Goal: Book appointment/travel/reservation

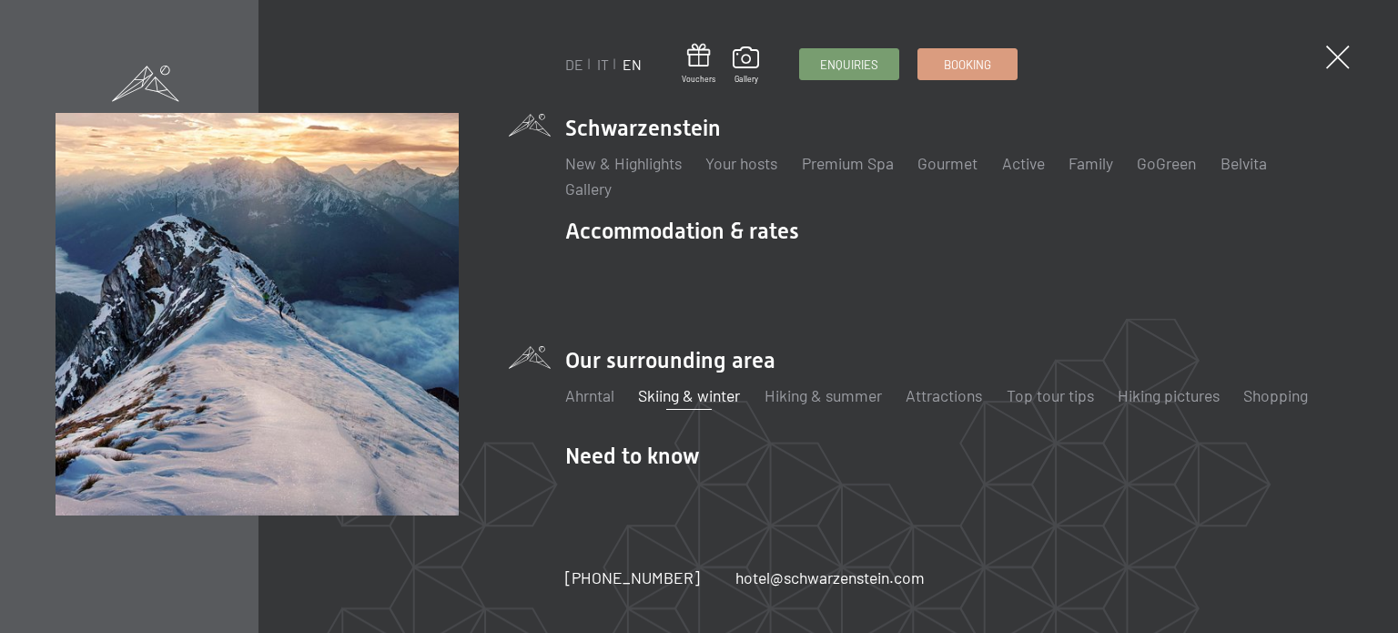
click at [665, 385] on link "Skiing & winter" at bounding box center [689, 395] width 102 height 20
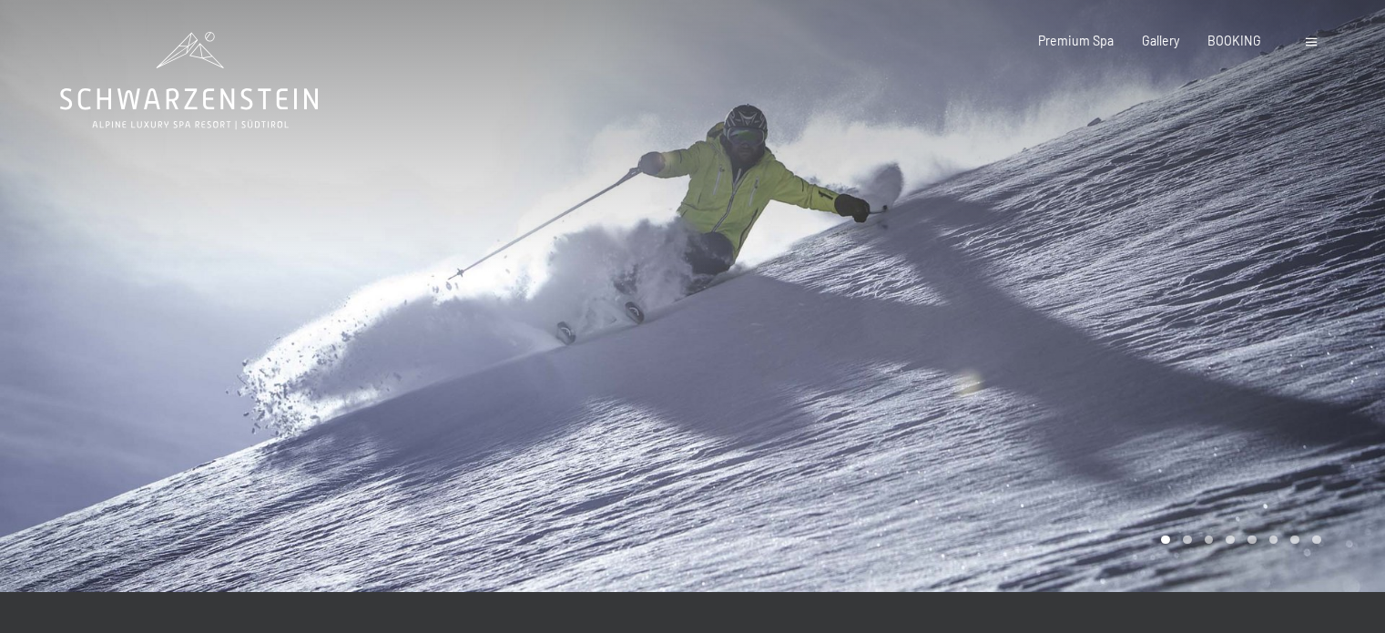
click at [1093, 349] on div at bounding box center [1039, 296] width 693 height 592
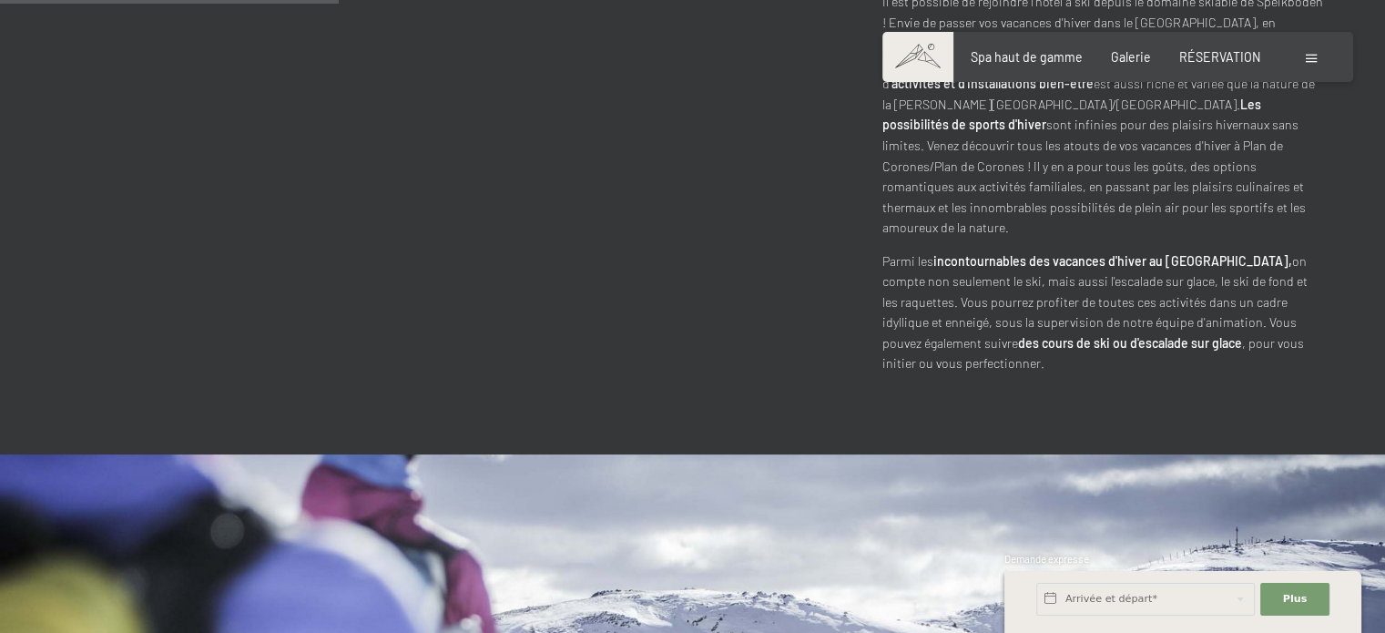
scroll to position [1797, 0]
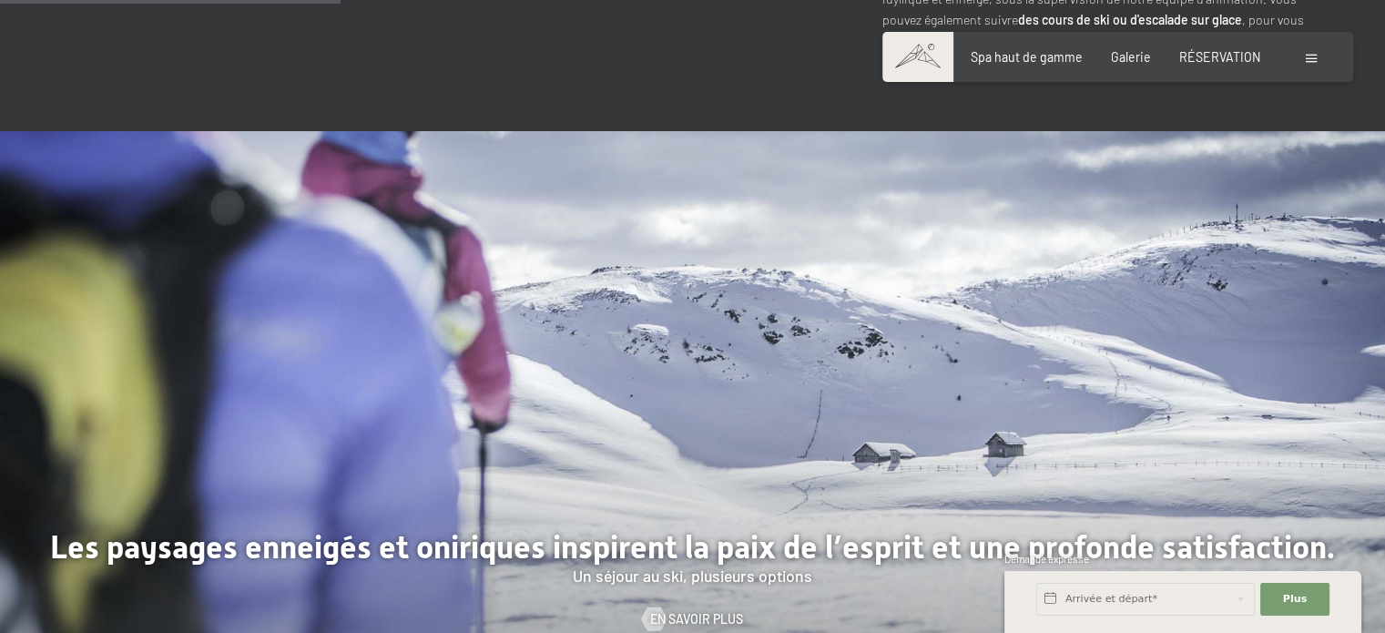
click at [942, 385] on div at bounding box center [1039, 427] width 693 height 593
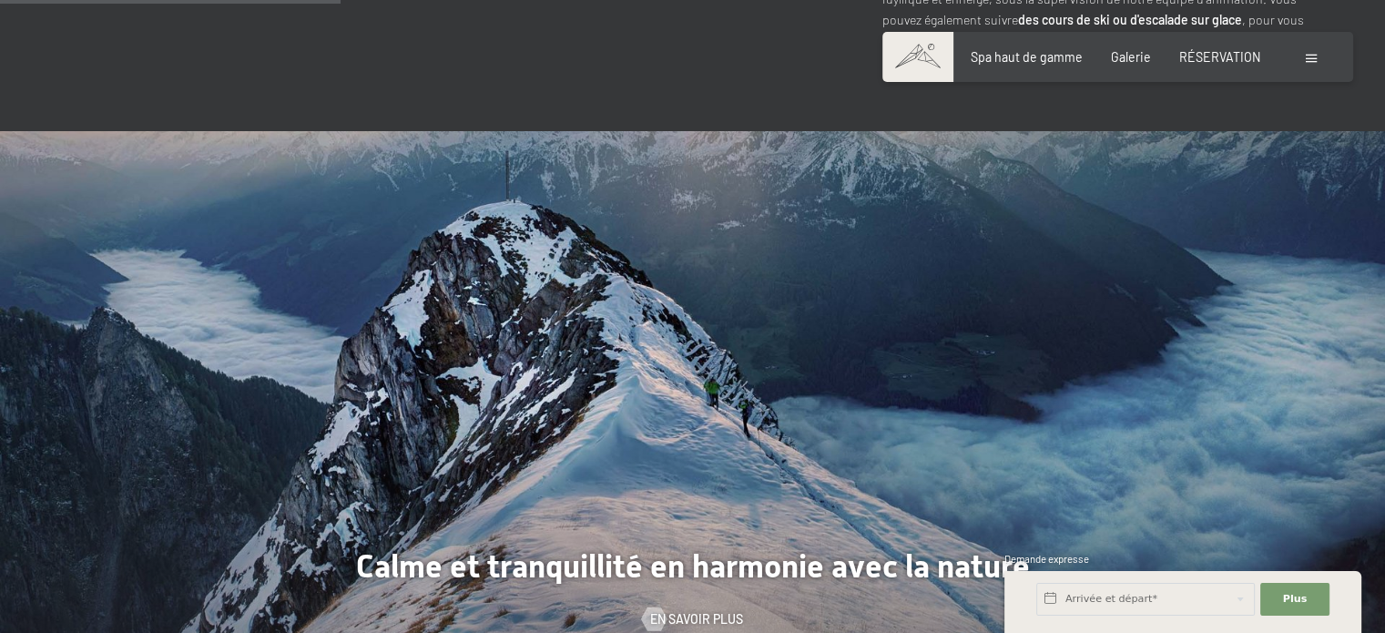
click at [942, 385] on div at bounding box center [1039, 427] width 693 height 593
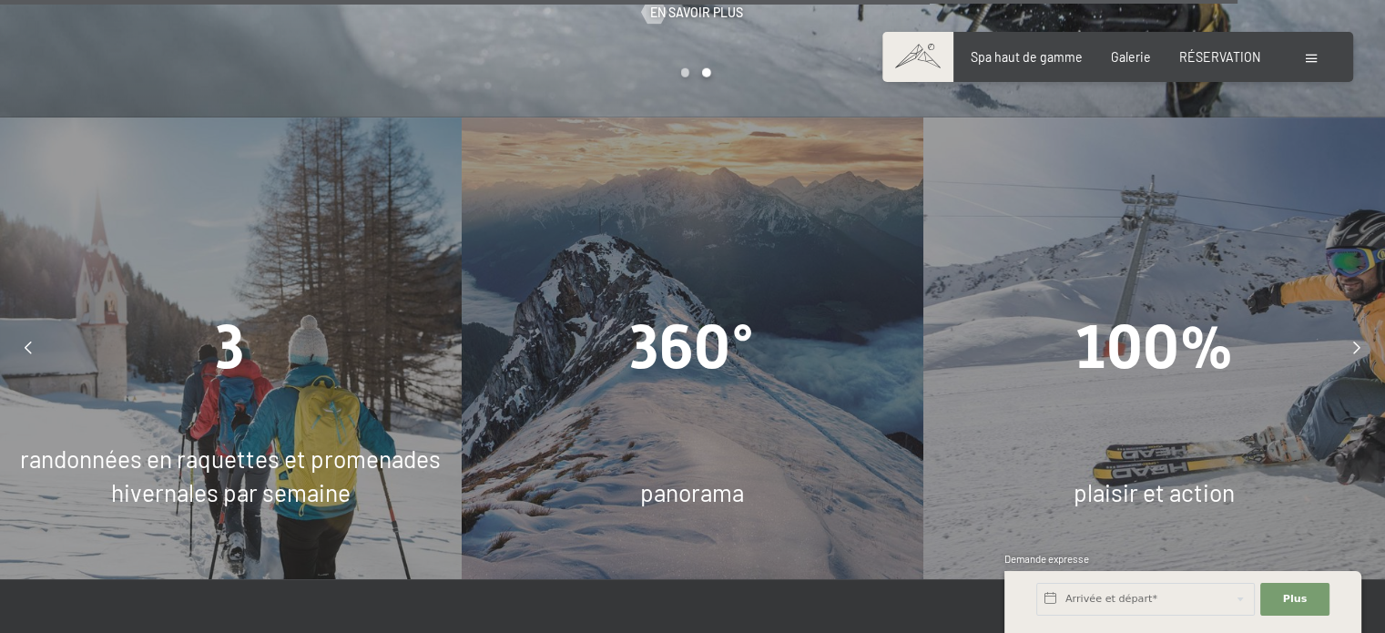
scroll to position [5432, 0]
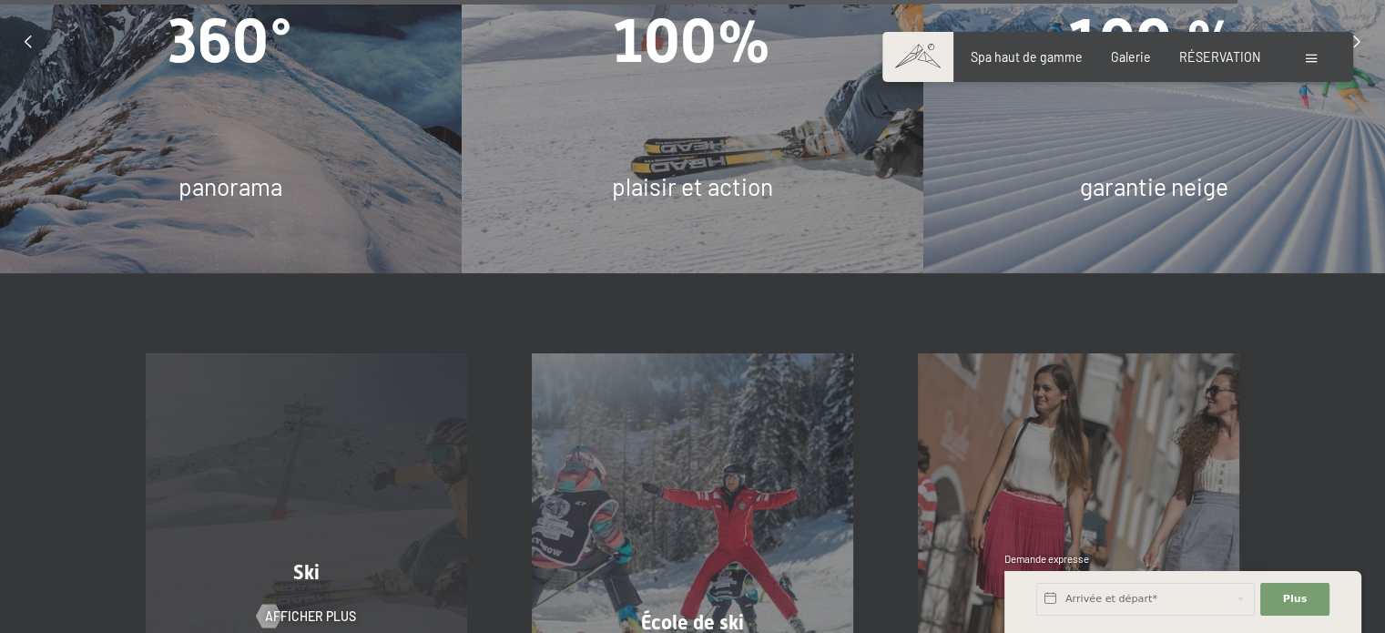
click at [366, 378] on div "Ski Afficher plus" at bounding box center [307, 513] width 386 height 321
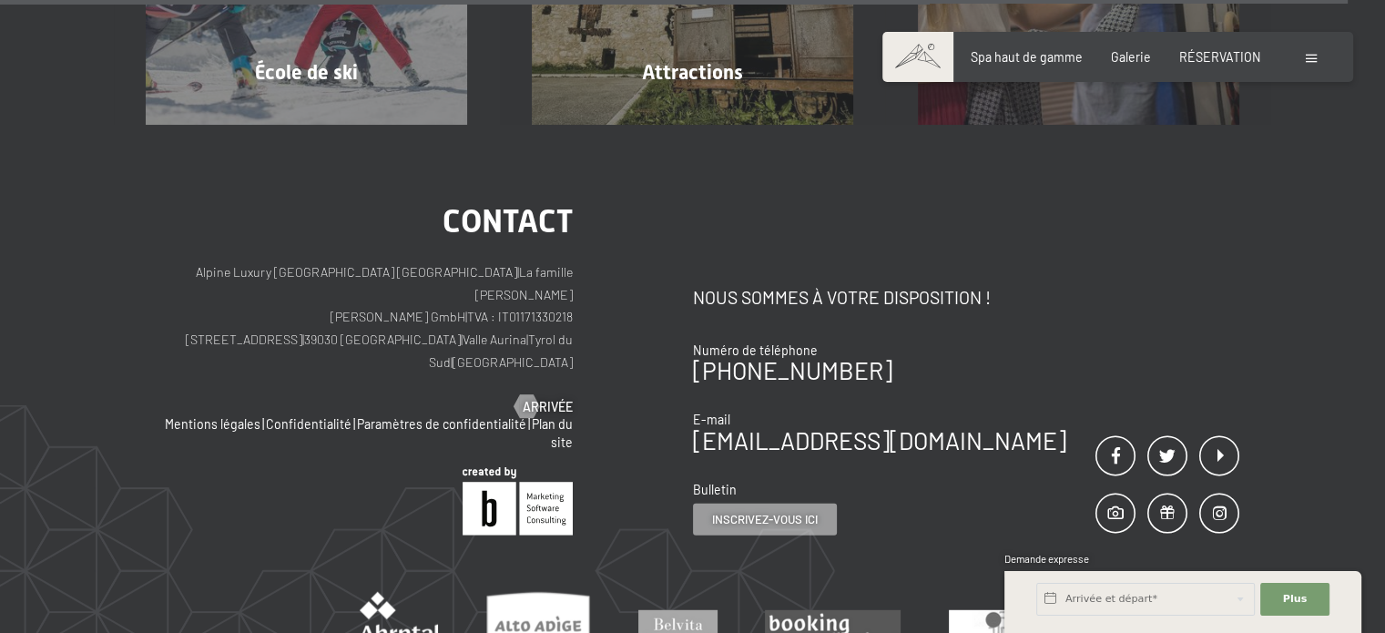
scroll to position [4865, 0]
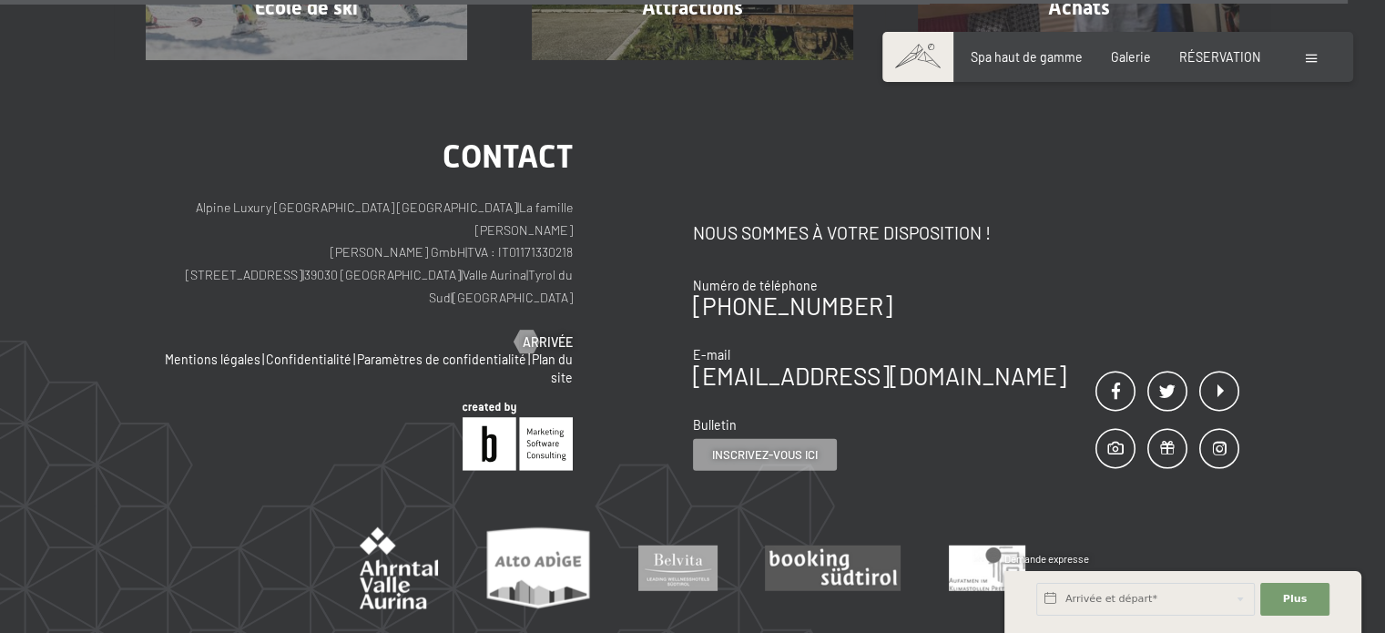
click at [1307, 54] on div at bounding box center [1313, 57] width 15 height 18
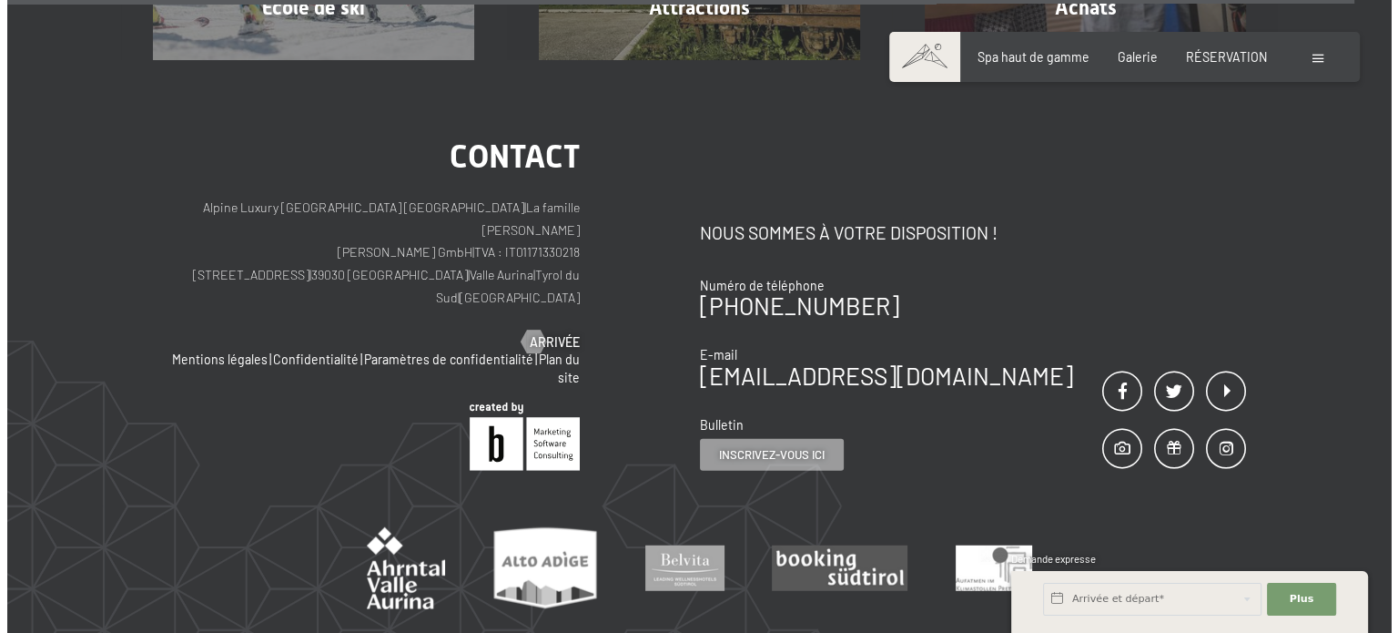
scroll to position [4881, 0]
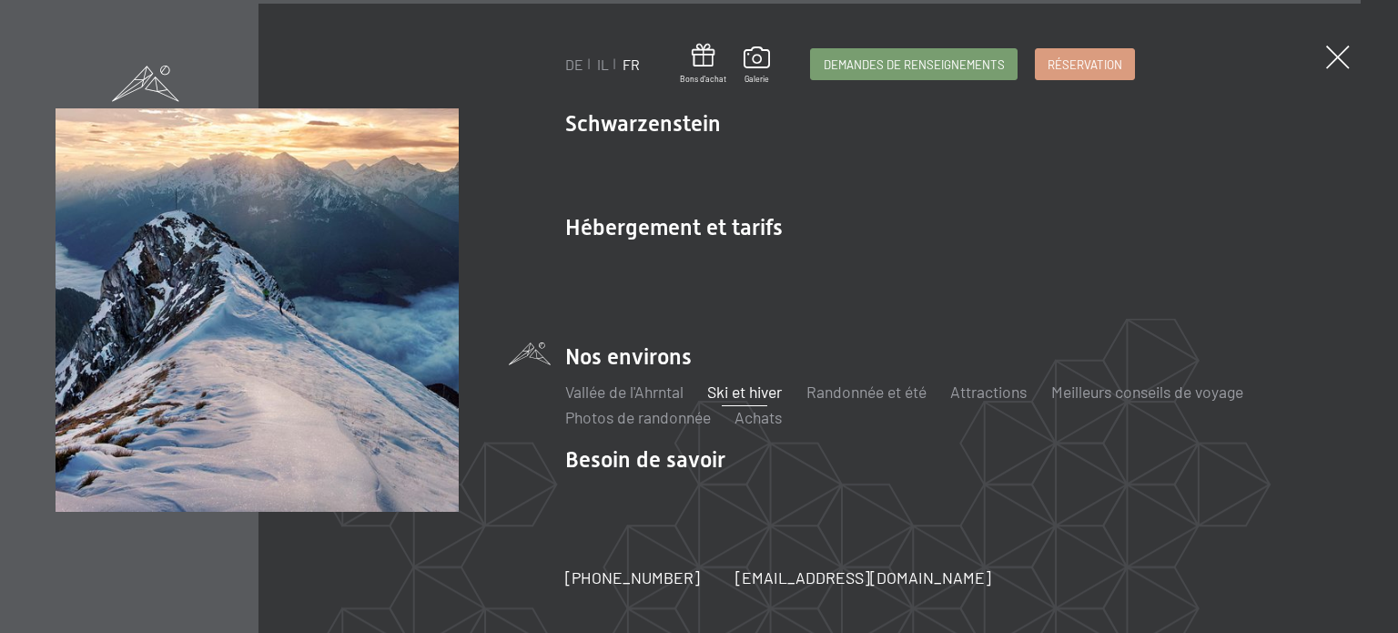
click at [774, 402] on li "Ski et hiver Ski École de ski" at bounding box center [744, 392] width 75 height 23
click at [741, 395] on font "Ski et hiver" at bounding box center [744, 391] width 75 height 20
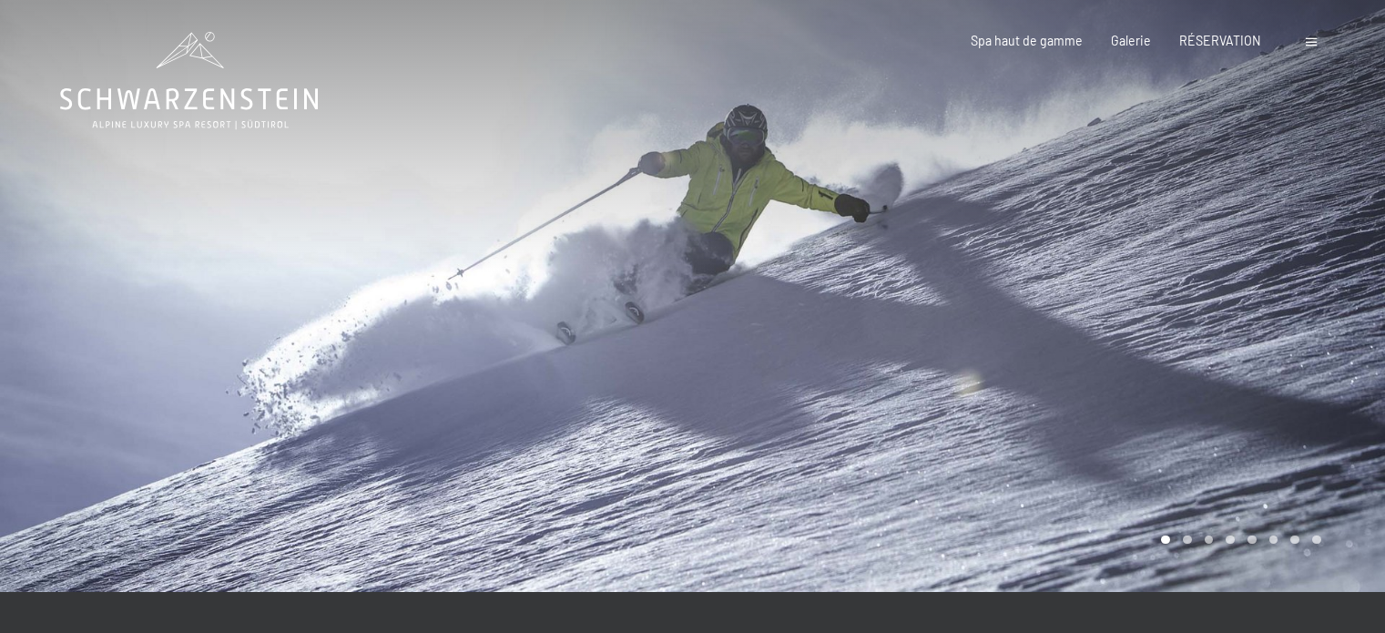
click at [1202, 44] on font "RÉSERVATION" at bounding box center [1220, 40] width 82 height 15
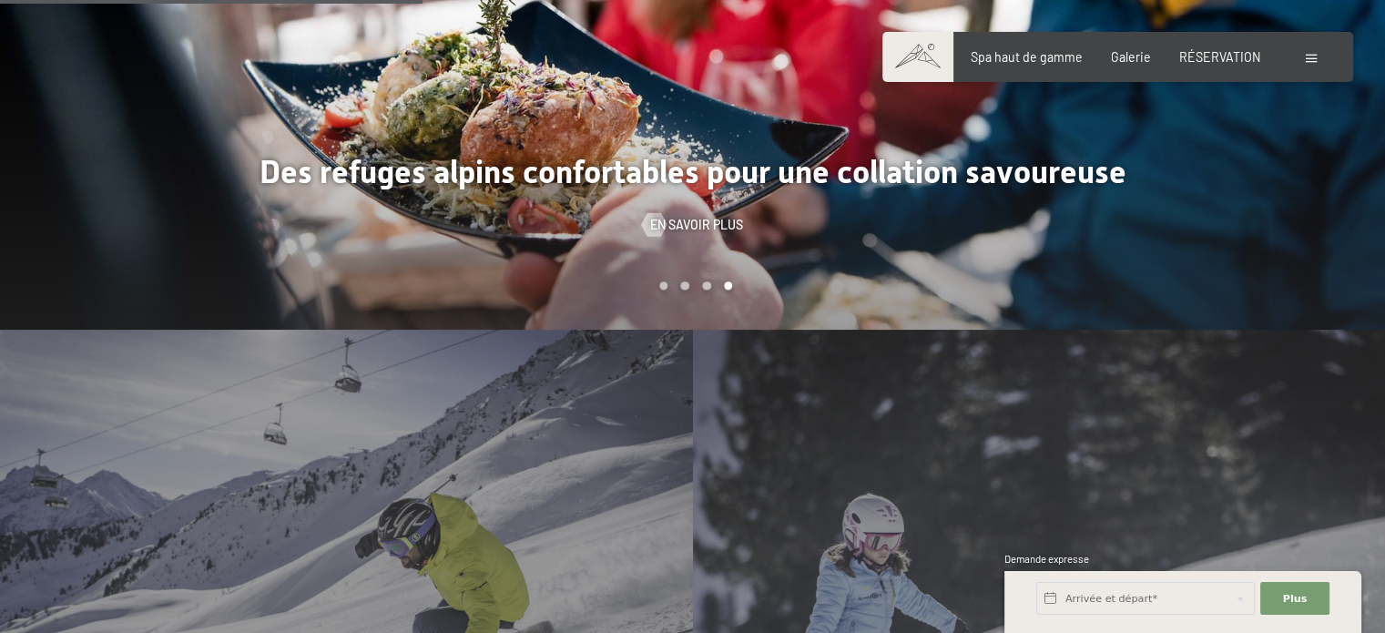
scroll to position [2396, 0]
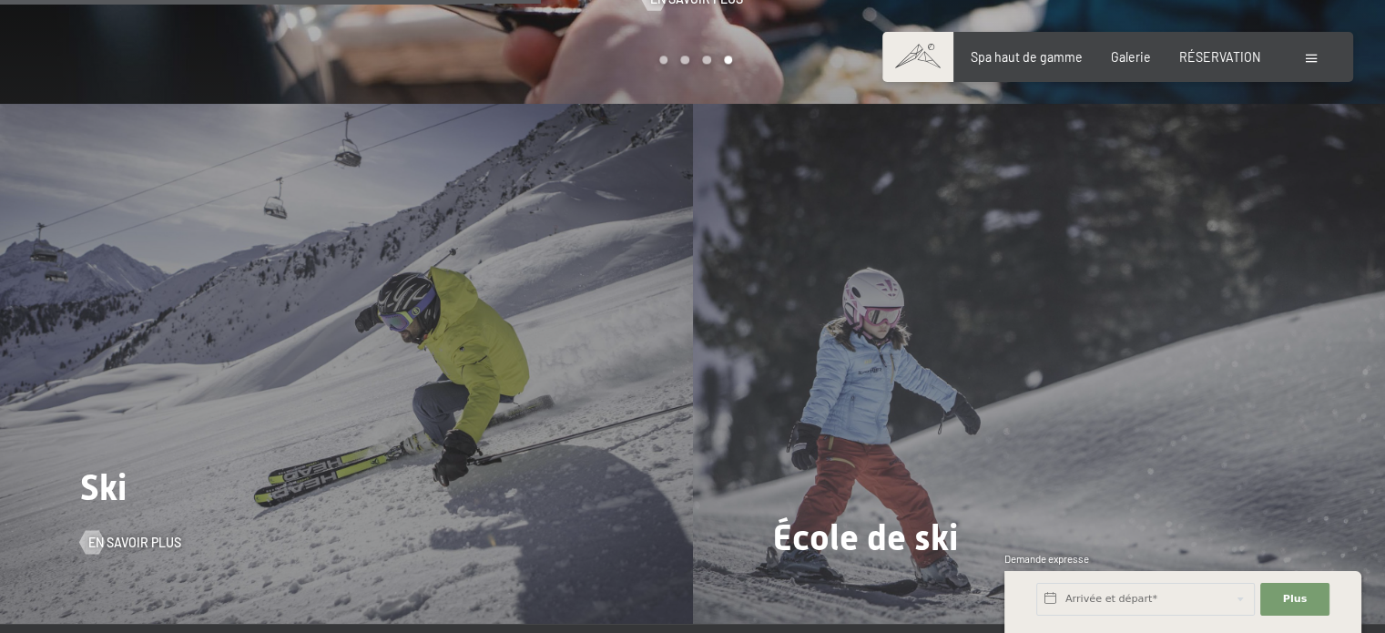
click at [478, 310] on div "Ski En savoir plus" at bounding box center [346, 363] width 693 height 519
click at [107, 534] on font "En savoir plus" at bounding box center [153, 541] width 93 height 15
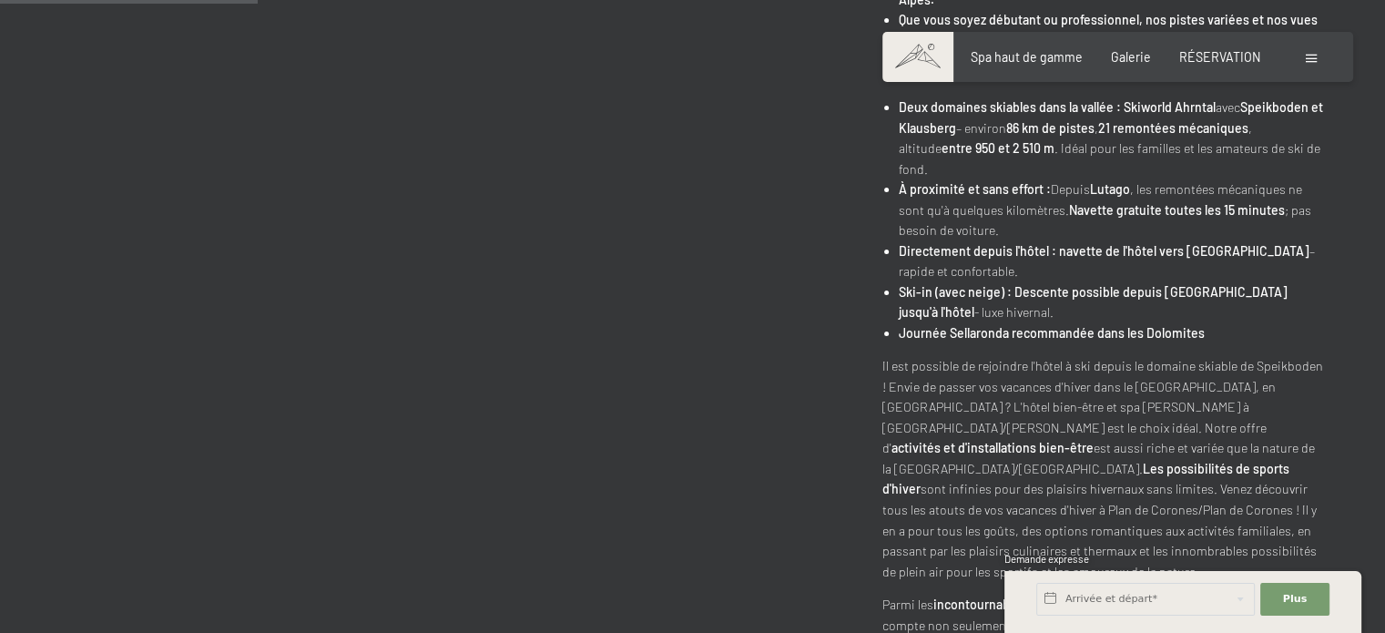
scroll to position [1140, 0]
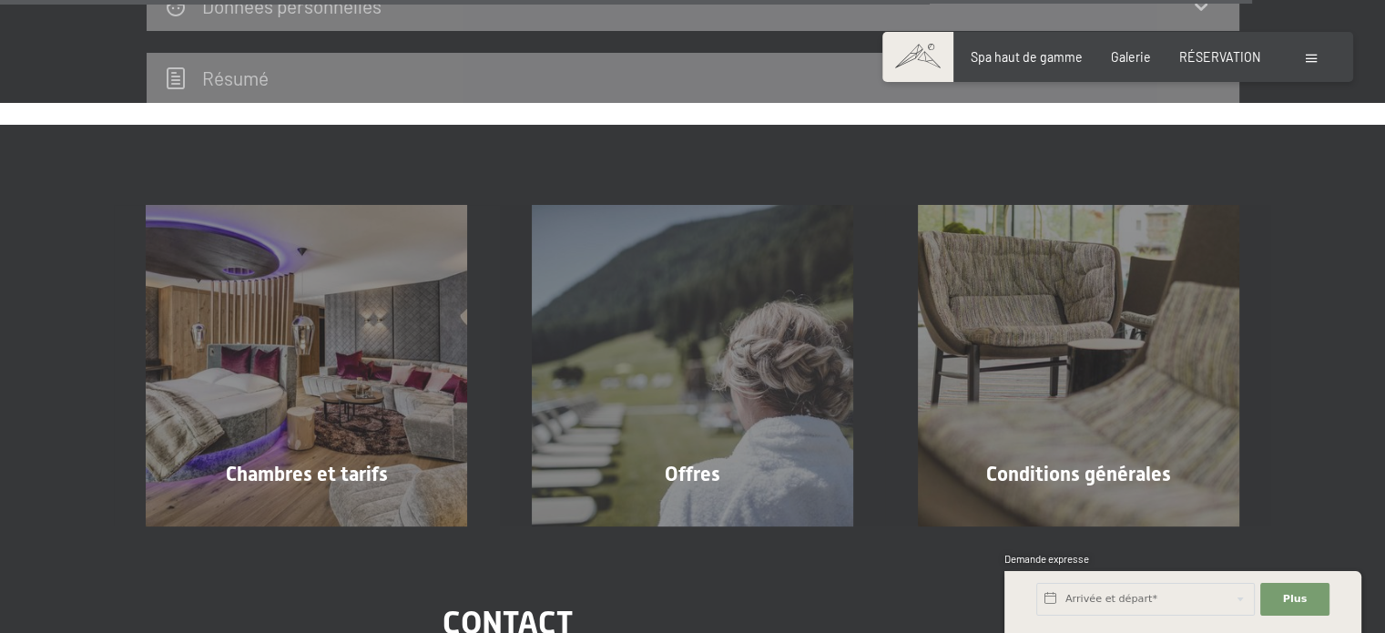
scroll to position [5772, 0]
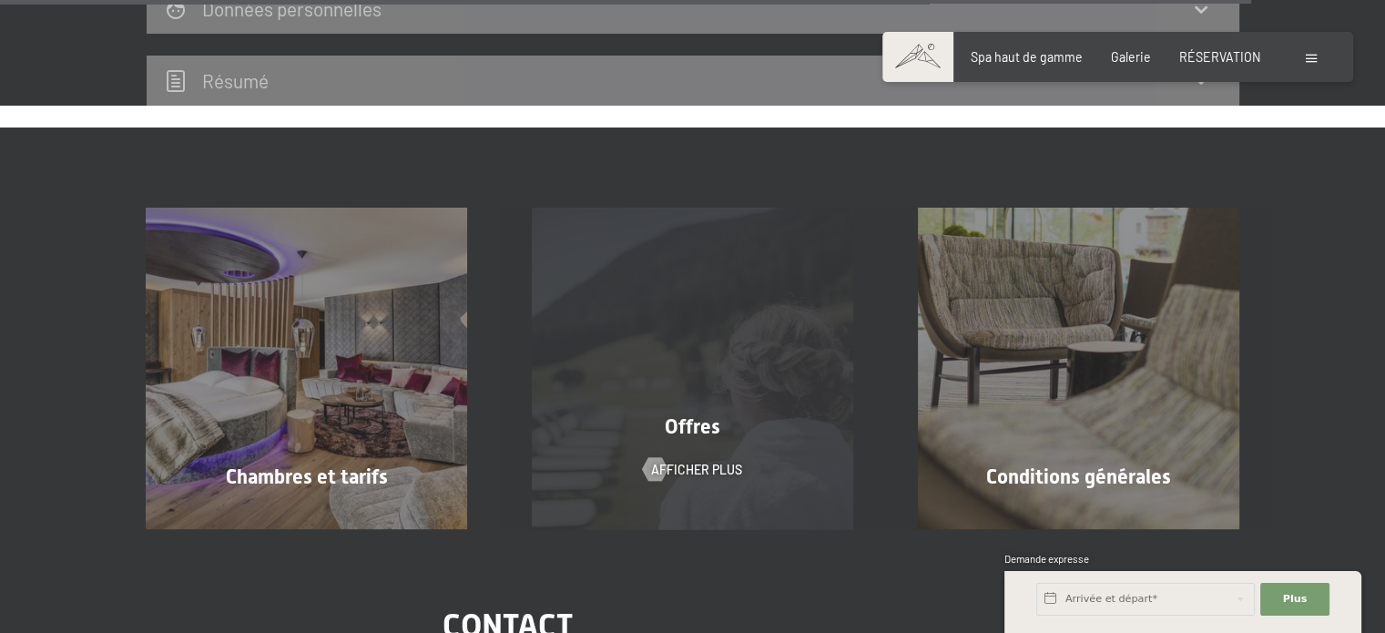
click at [726, 394] on div "Offres Afficher plus" at bounding box center [693, 368] width 386 height 321
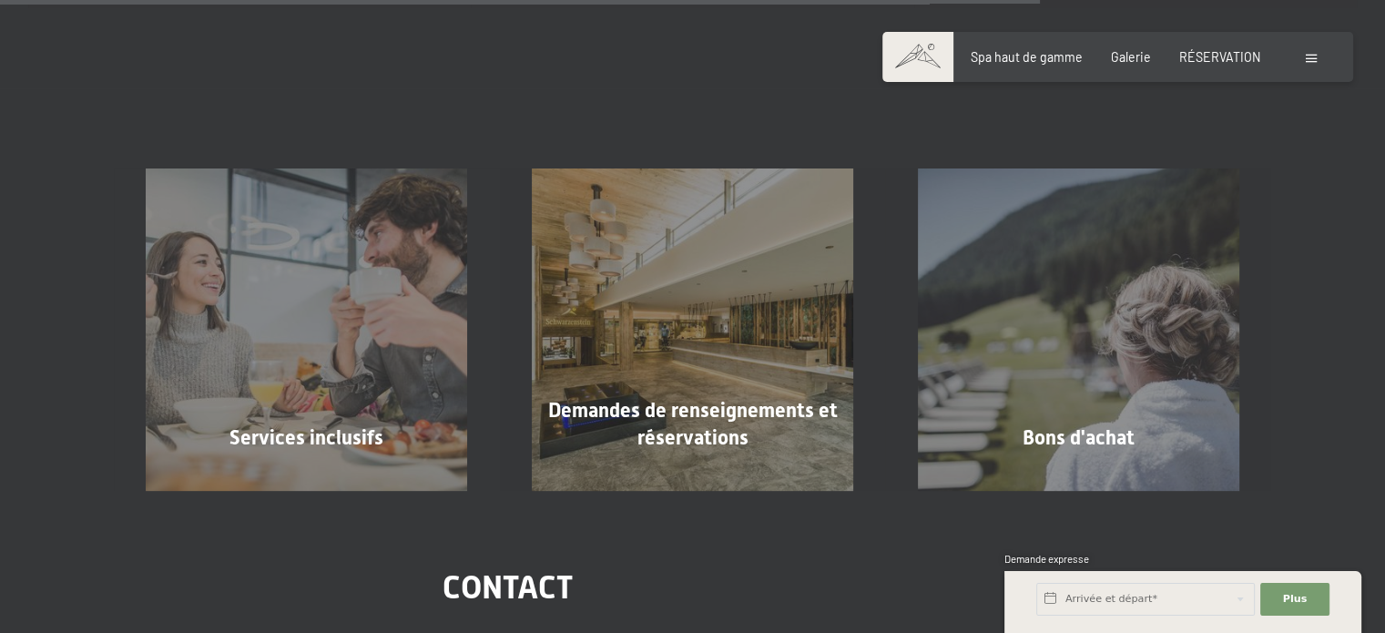
scroll to position [2750, 0]
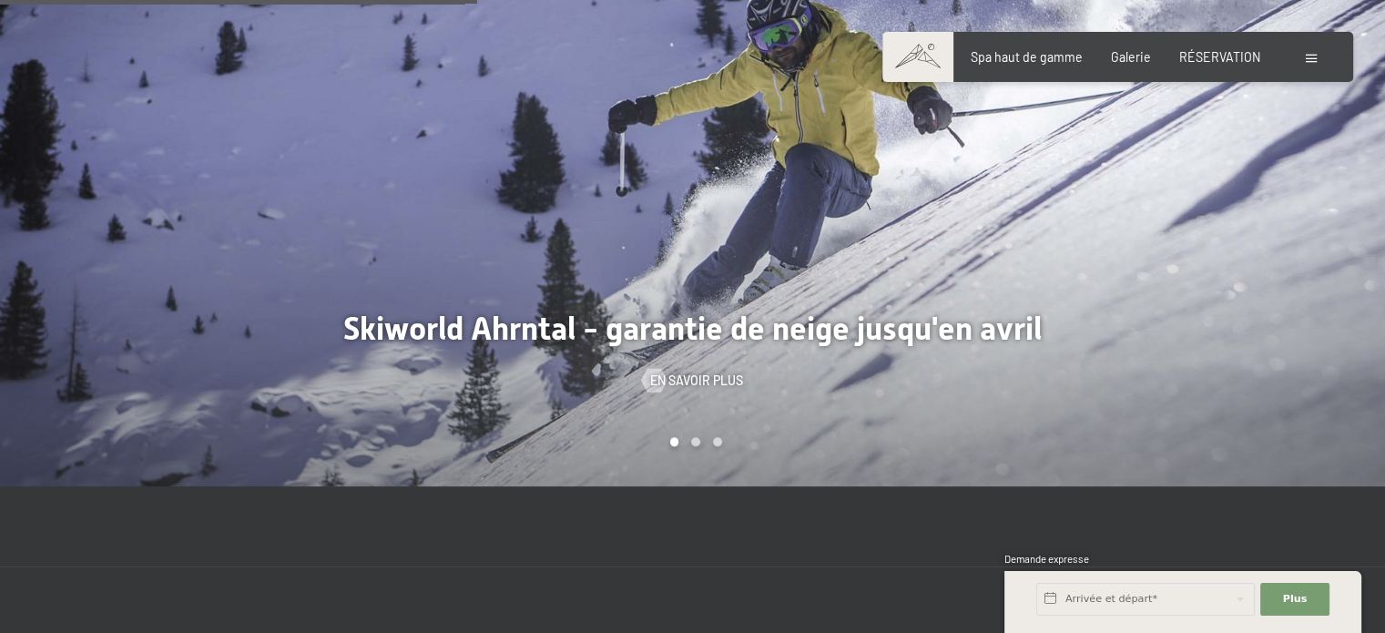
scroll to position [1537, 0]
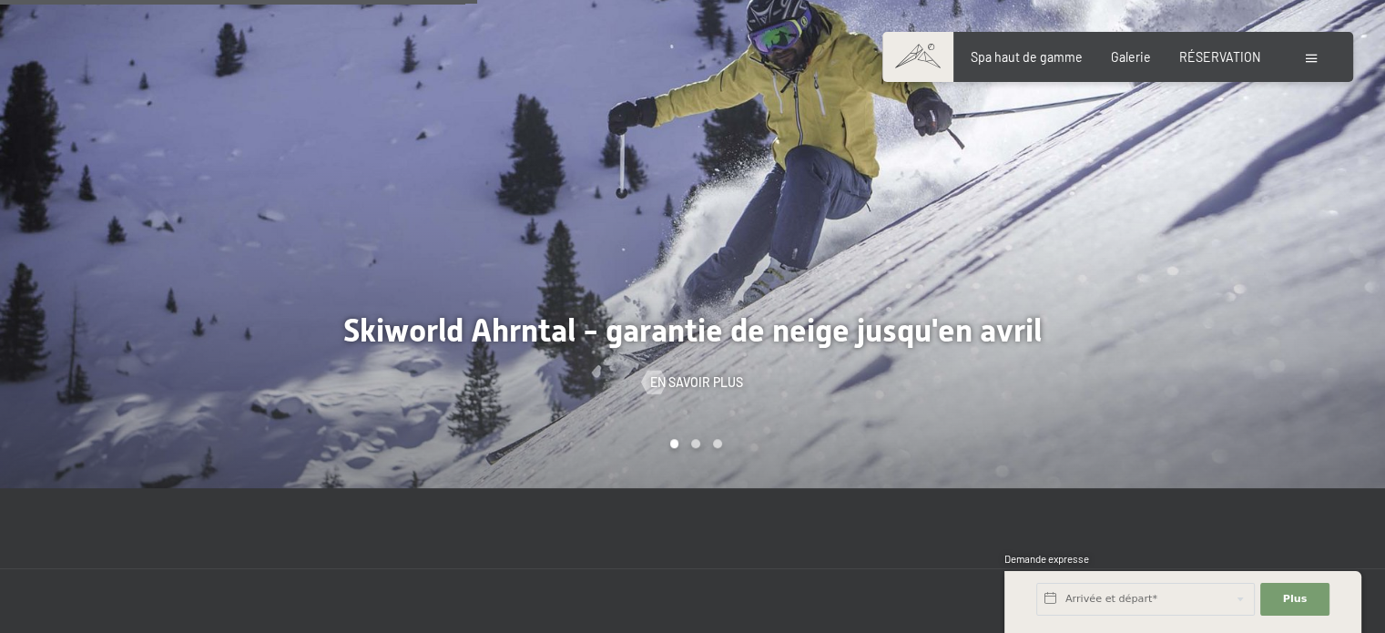
click at [813, 310] on div at bounding box center [1039, 190] width 693 height 593
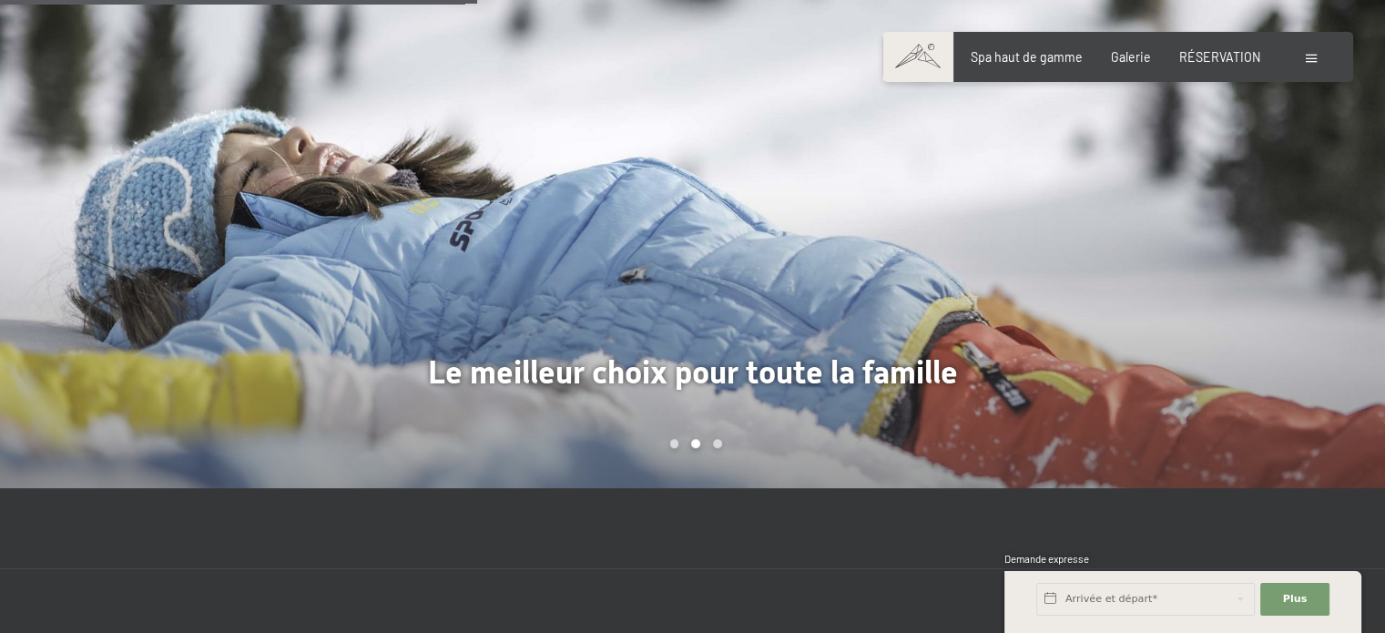
click at [673, 439] on div "Carousel Page 1" at bounding box center [673, 443] width 9 height 9
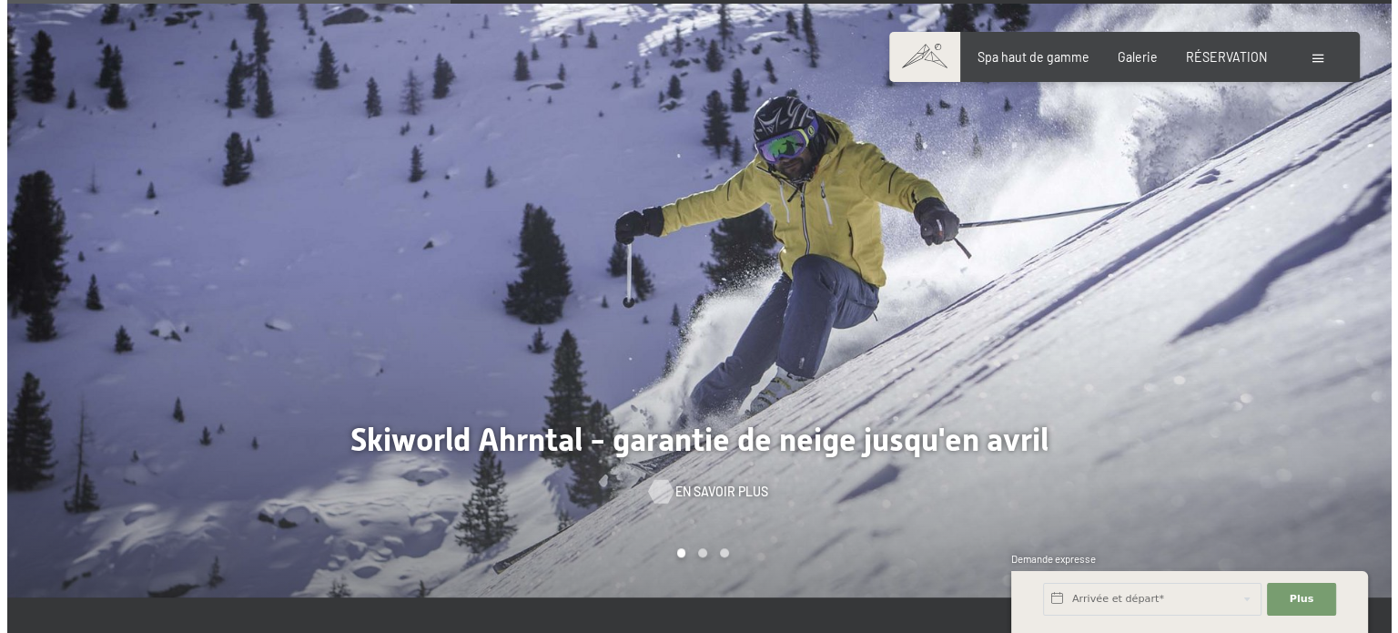
scroll to position [1428, 0]
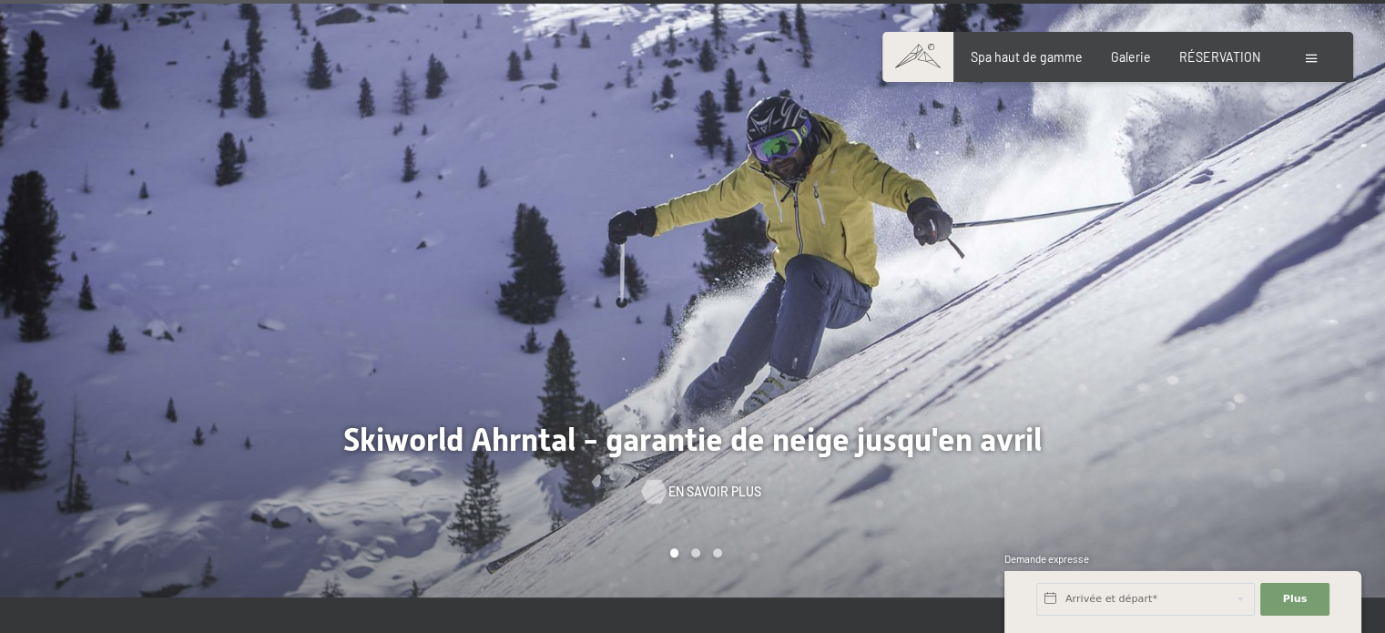
click at [713, 483] on font "En savoir plus" at bounding box center [714, 490] width 93 height 15
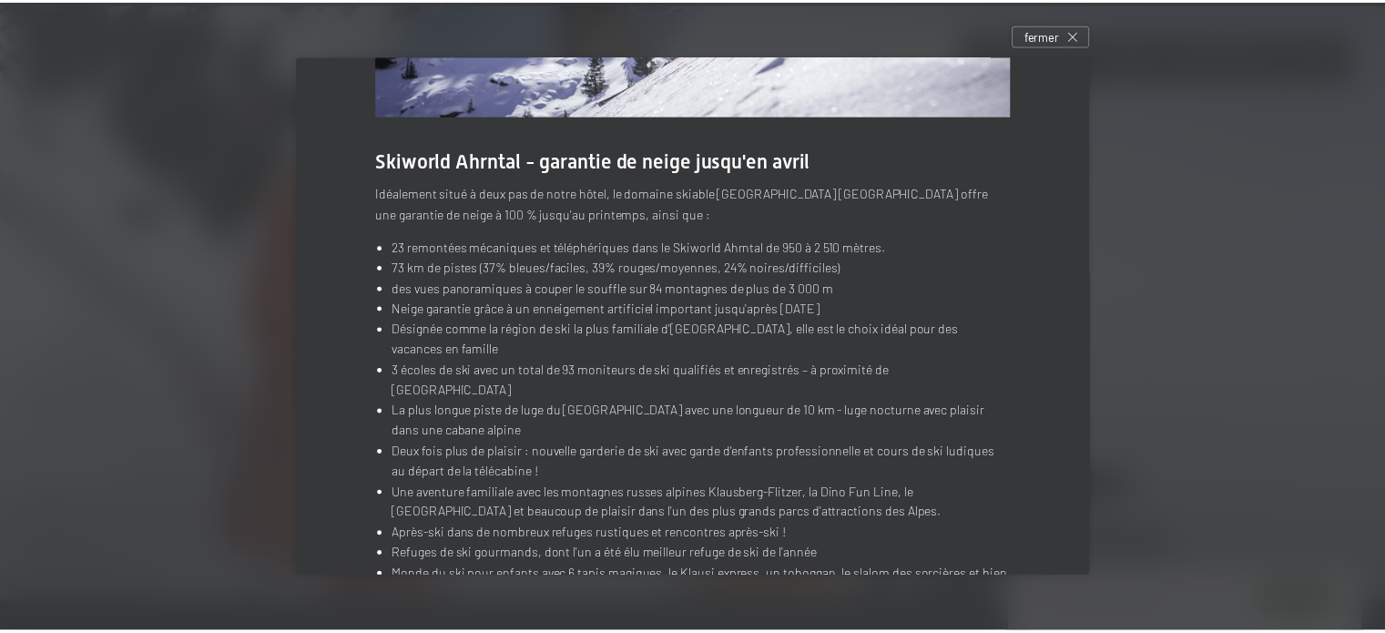
scroll to position [335, 0]
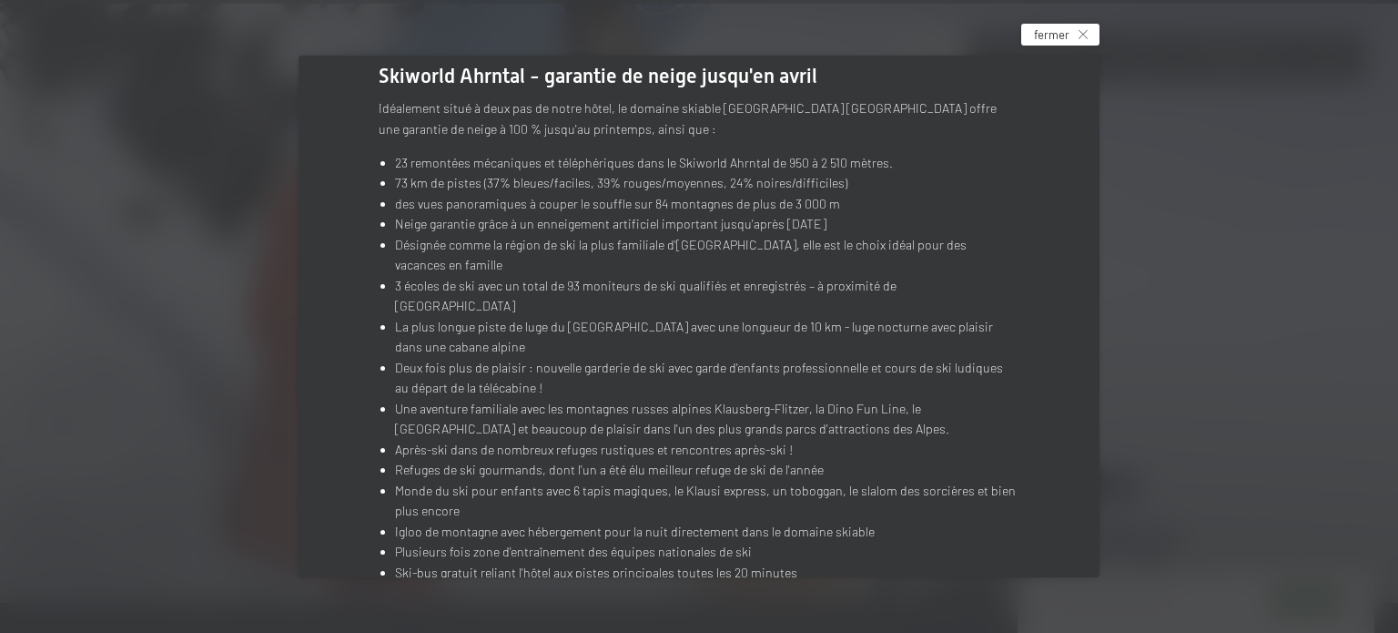
click at [1067, 24] on div "fermer" at bounding box center [1061, 35] width 78 height 22
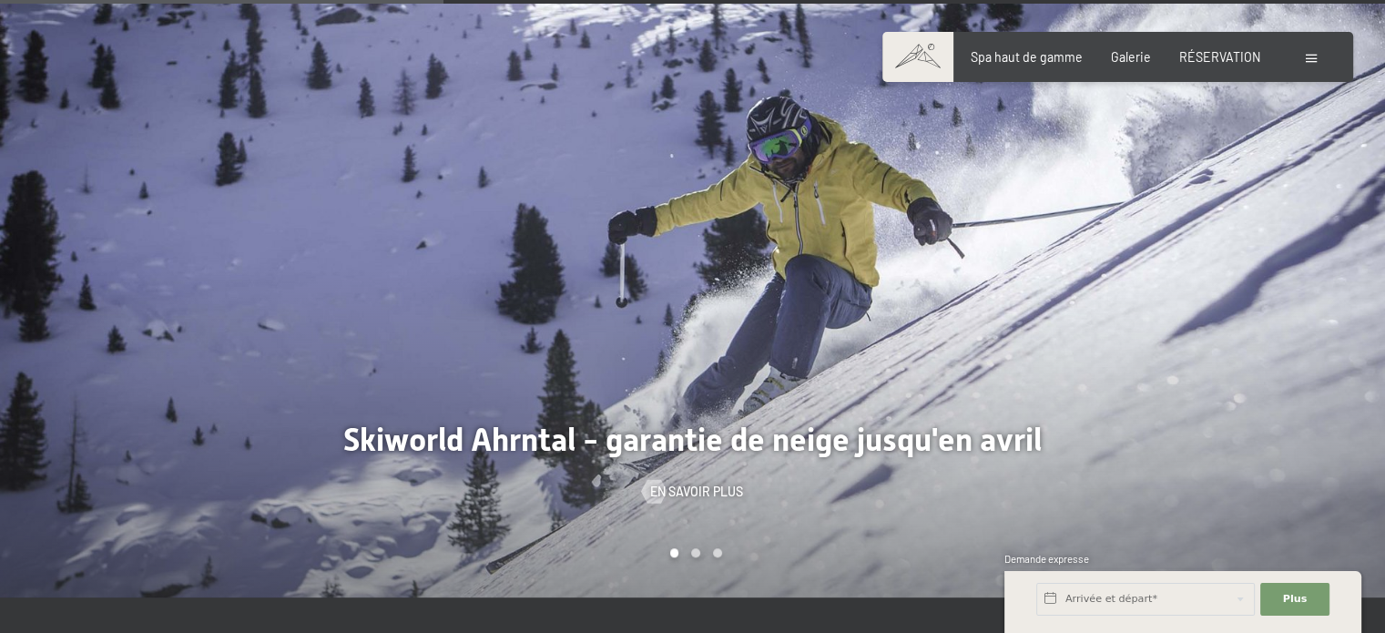
click at [1235, 66] on div "Réservation Demandes de renseignements Spa haut de gamme Galerie RÉSERVATION DE…" at bounding box center [1117, 57] width 406 height 18
click at [1229, 54] on font "RÉSERVATION" at bounding box center [1220, 53] width 82 height 15
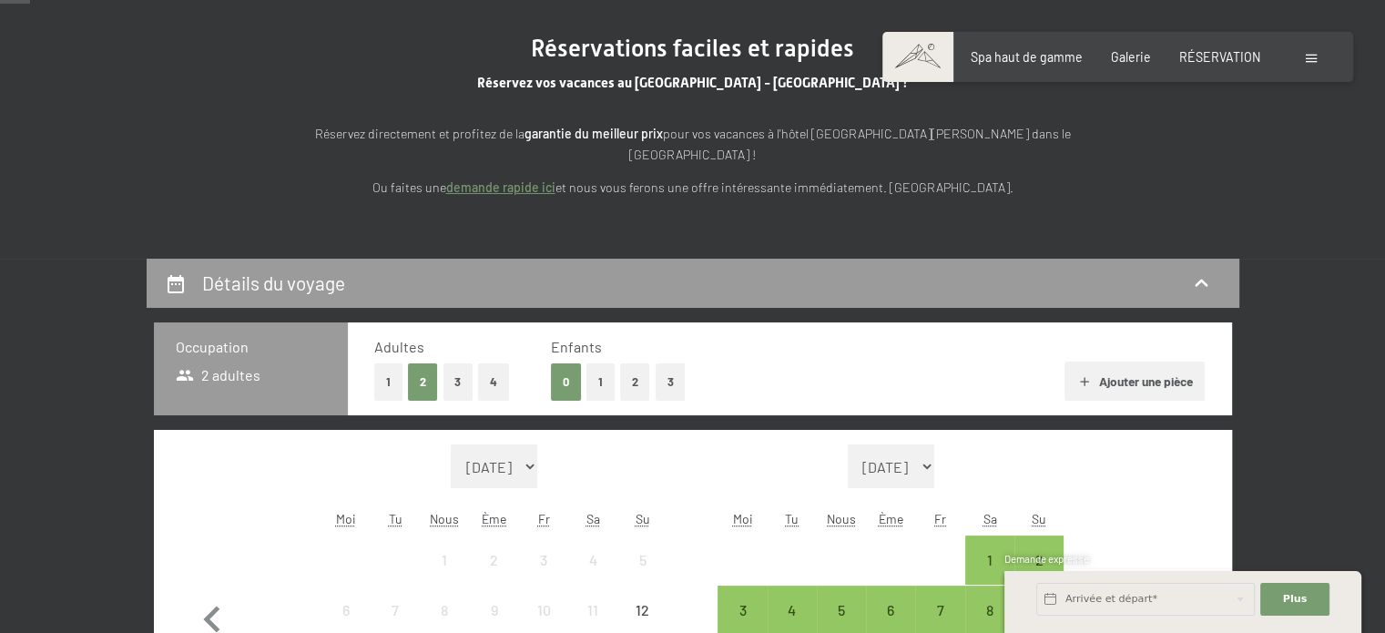
scroll to position [186, 0]
click at [593, 361] on font "Consentement aux activités de marketing*" at bounding box center [653, 368] width 274 height 15
click at [507, 360] on input "Consentement aux activités de marketing*" at bounding box center [498, 369] width 18 height 18
click at [606, 367] on font "Consentement aux activités de marketing*" at bounding box center [653, 368] width 274 height 15
click at [507, 367] on input "Consentement aux activités de marketing*" at bounding box center [498, 369] width 18 height 18
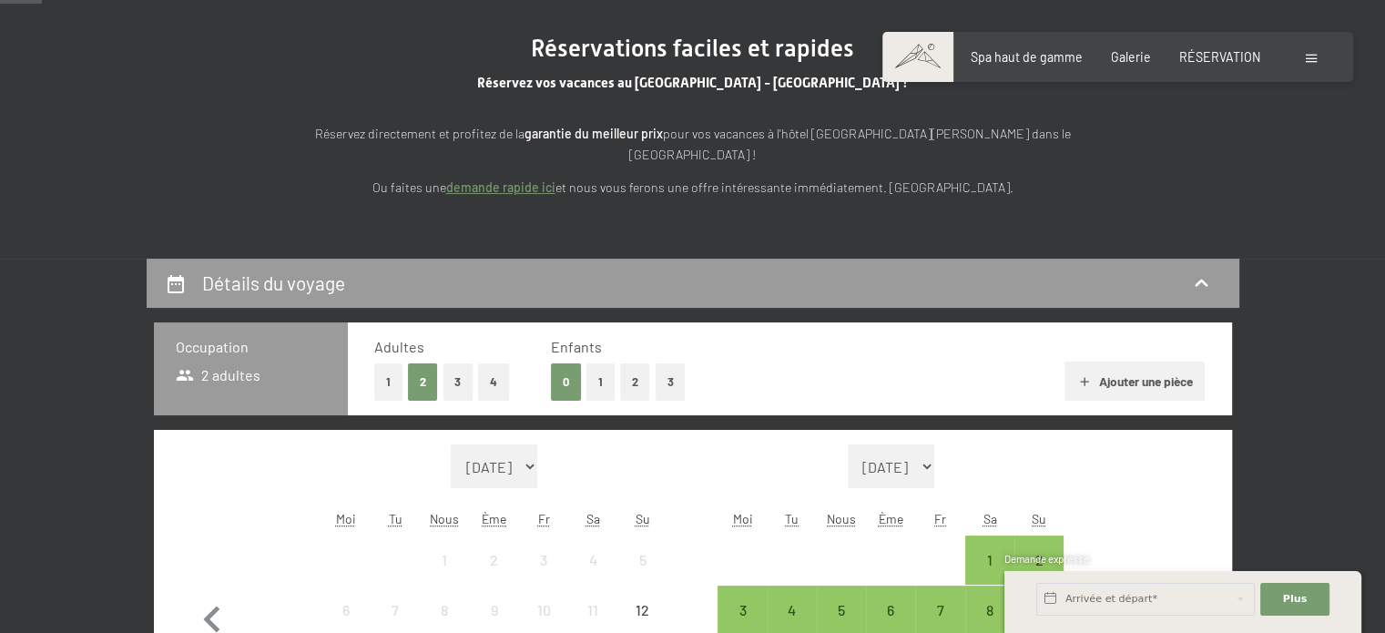
checkbox input "false"
click at [1136, 361] on button "Ajouter une pièce" at bounding box center [1134, 381] width 140 height 40
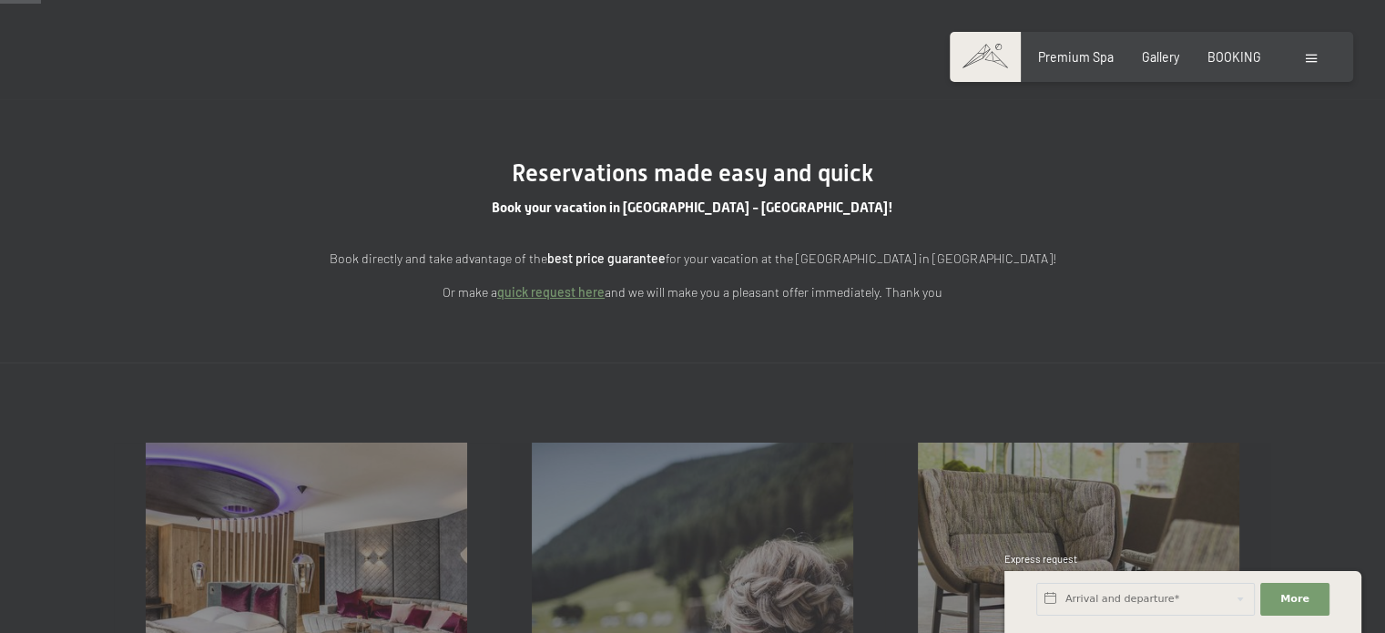
scroll to position [0, 0]
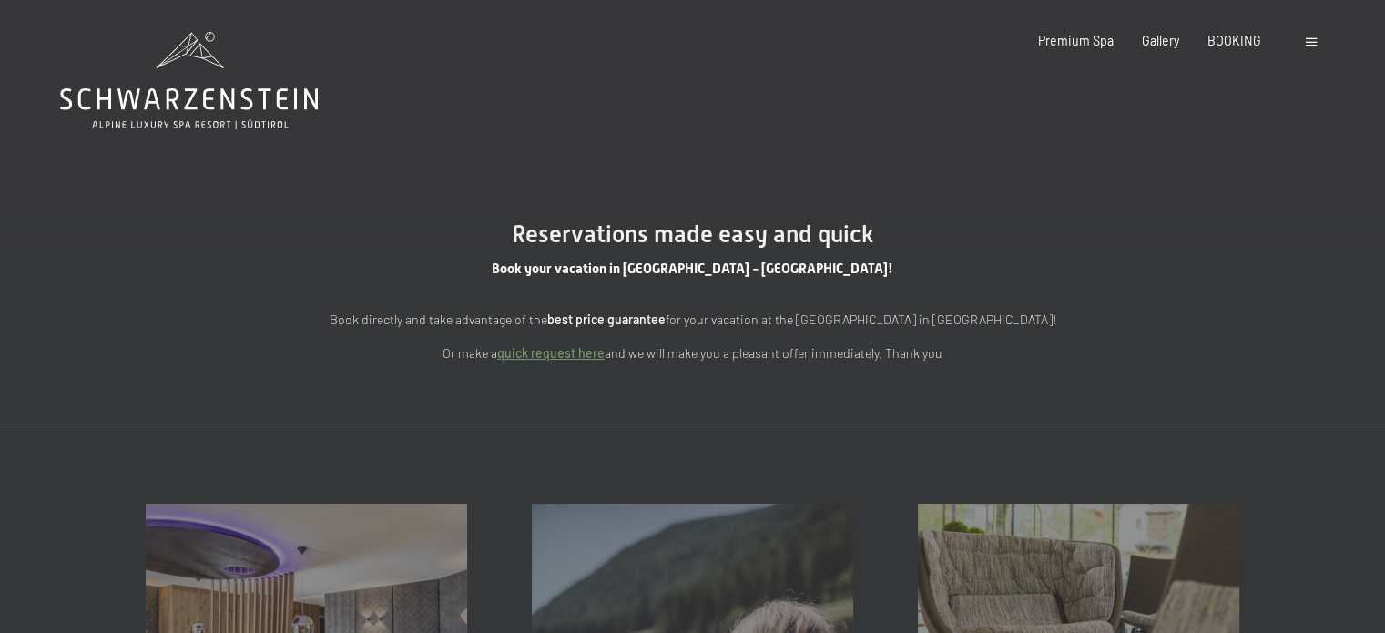
click at [1180, 118] on main "Reservations made easy and quick Book your vacation in South Tyrol - Italy! Boo…" at bounding box center [692, 211] width 1385 height 423
click at [1231, 36] on span "BOOKING" at bounding box center [1234, 37] width 54 height 15
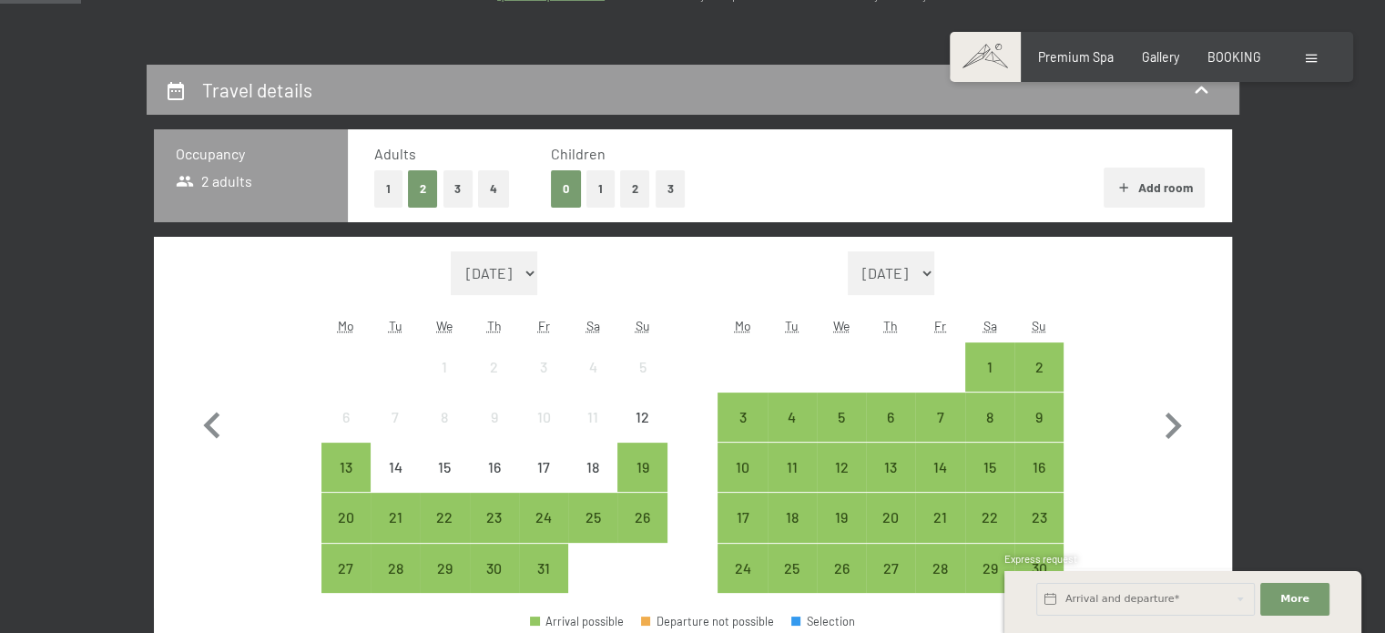
scroll to position [357, 0]
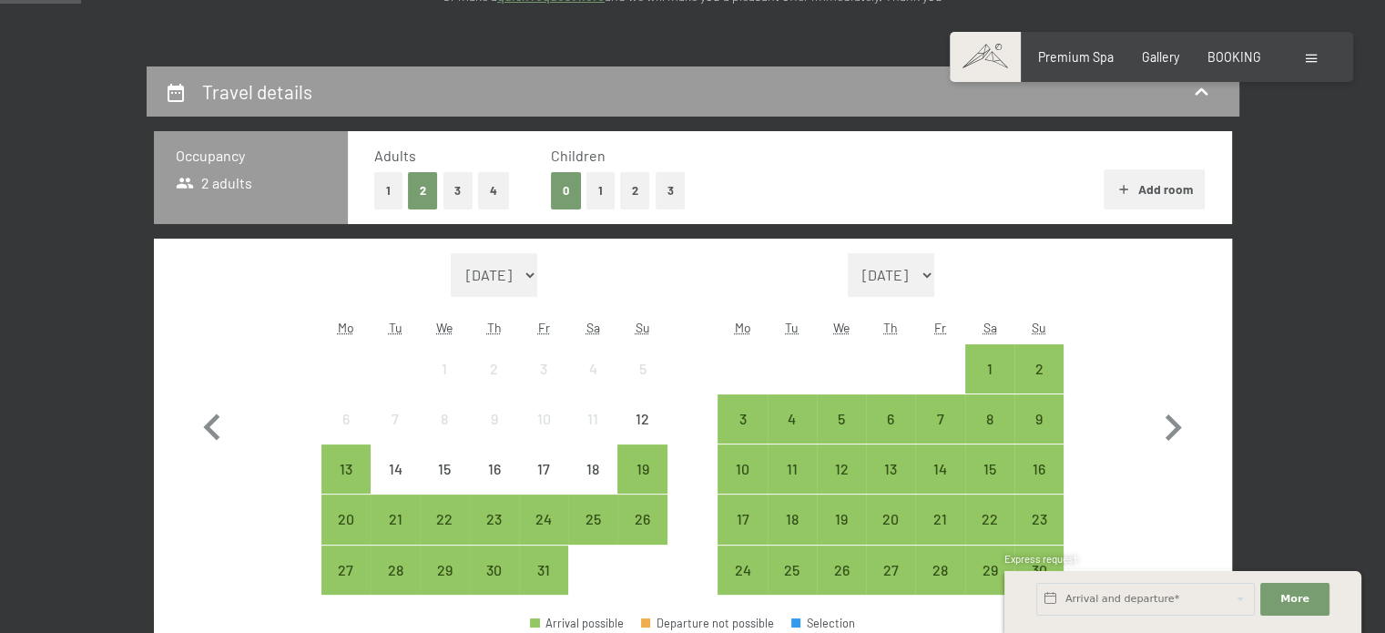
click at [597, 187] on button "1" at bounding box center [600, 190] width 28 height 37
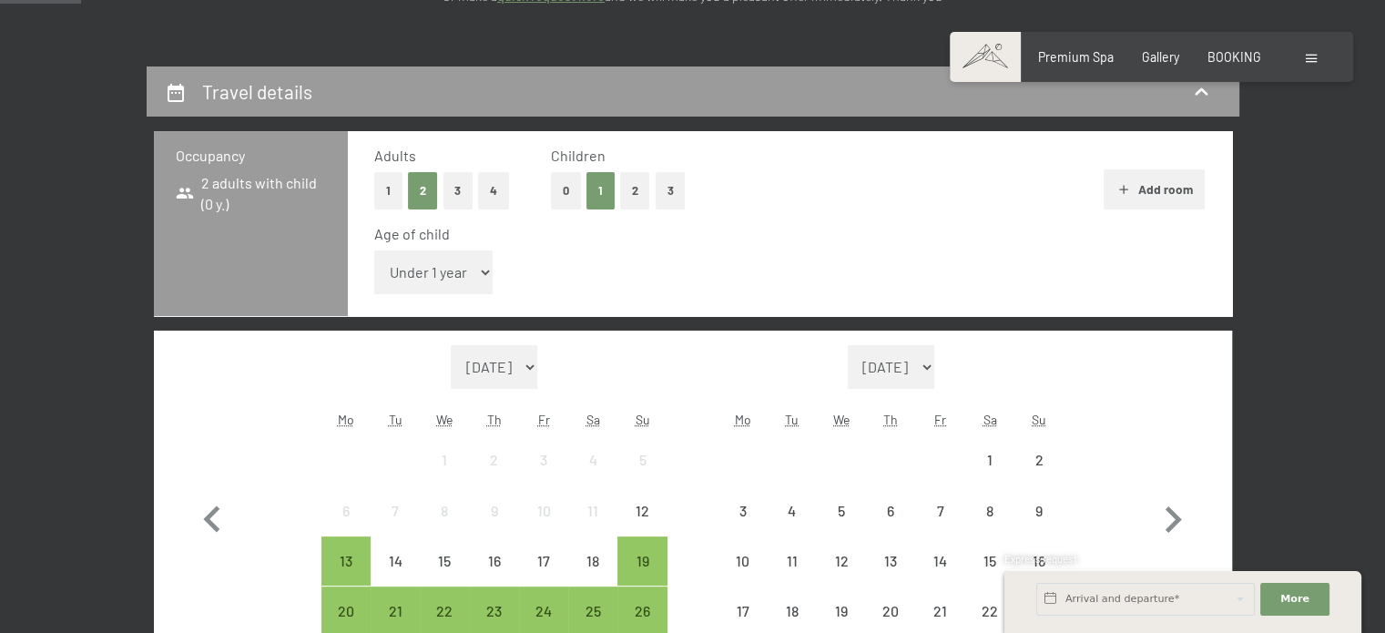
click at [460, 274] on select "Under 1 year 1 year 2 years 3 years 4 years 5 years 6 years 7 years 8 years 9 y…" at bounding box center [433, 272] width 119 height 44
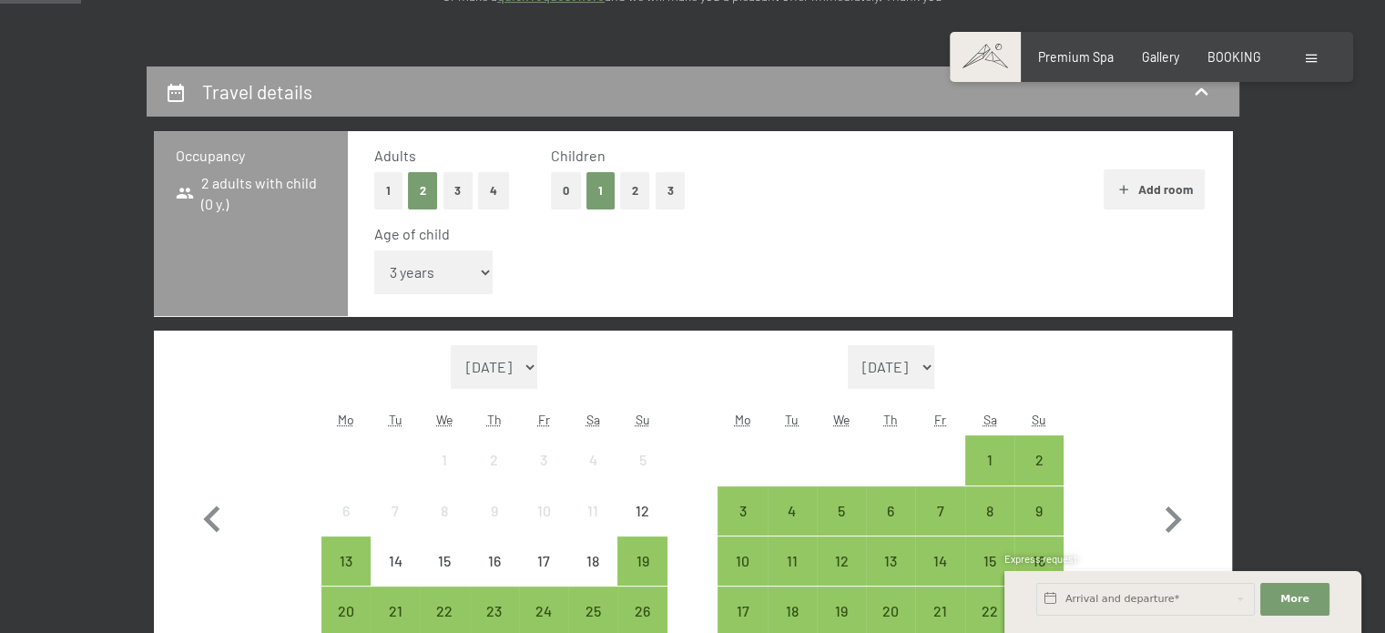
click at [374, 250] on select "Under 1 year 1 year 2 years 3 years 4 years 5 years 6 years 7 years 8 years 9 y…" at bounding box center [433, 272] width 119 height 44
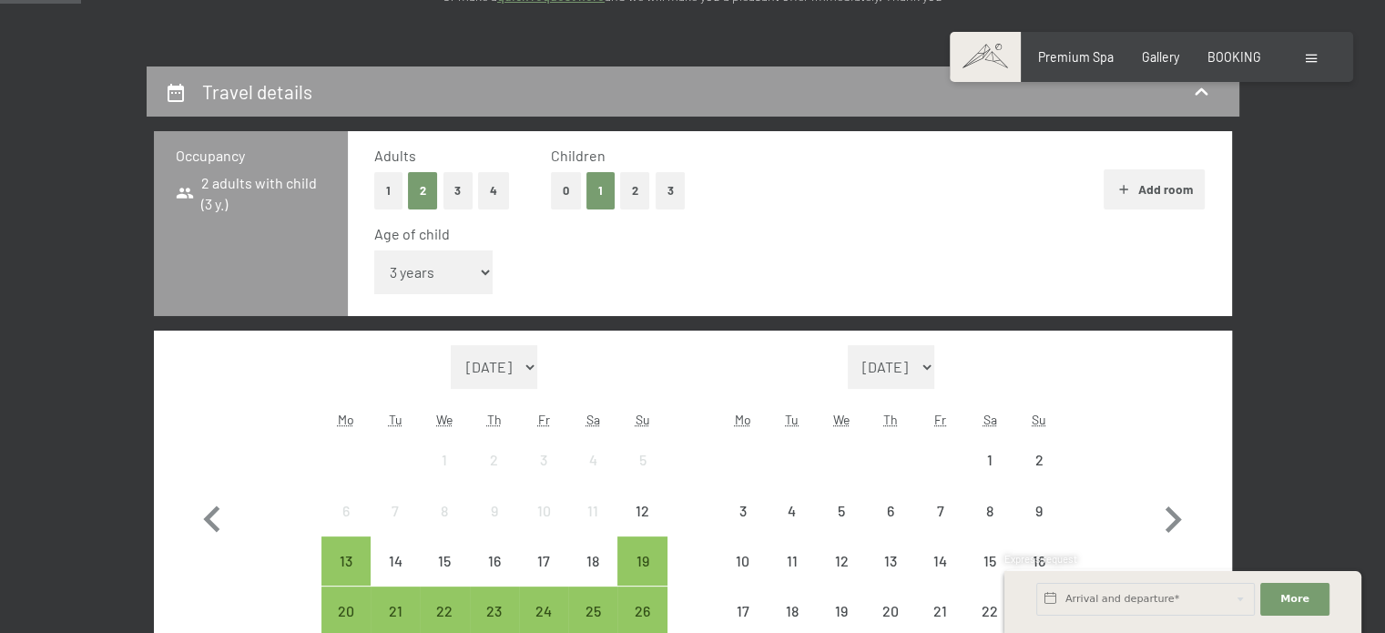
click at [473, 269] on select "Under 1 year 1 year 2 years 3 years 4 years 5 years 6 years 7 years 8 years 9 y…" at bounding box center [433, 272] width 119 height 44
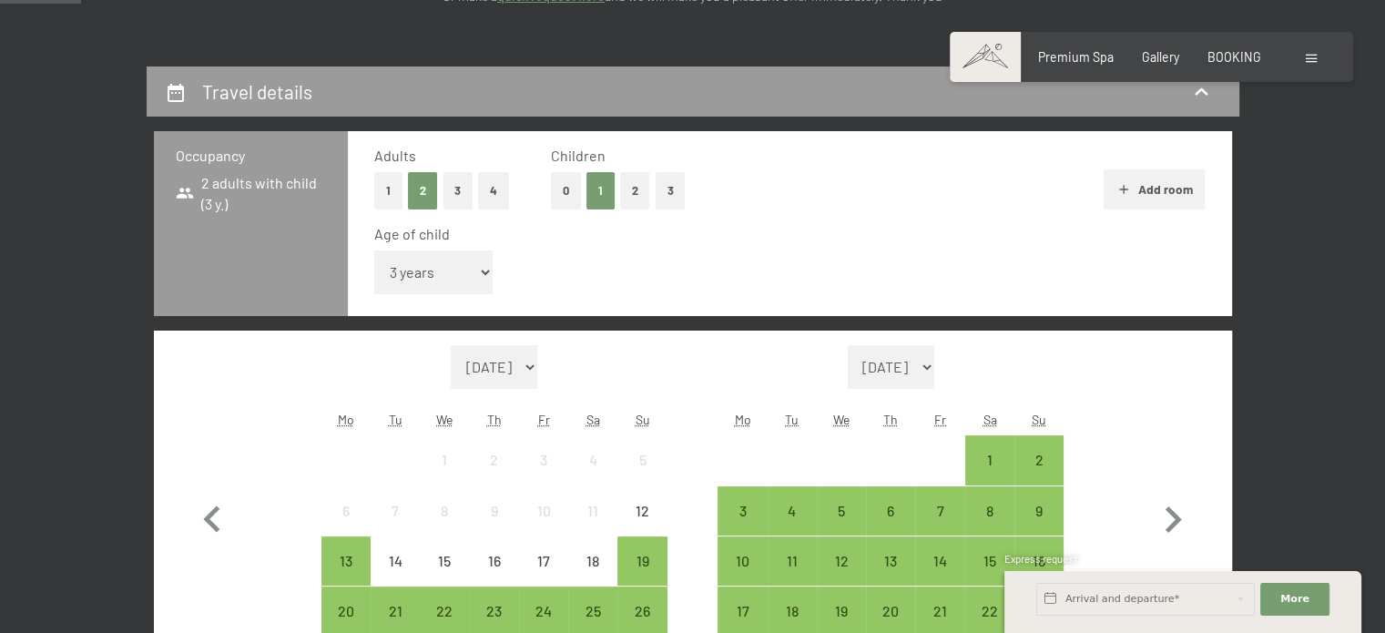
select select "2"
click at [374, 250] on select "Under 1 year 1 year 2 years 3 years 4 years 5 years 6 years 7 years 8 years 9 y…" at bounding box center [433, 272] width 119 height 44
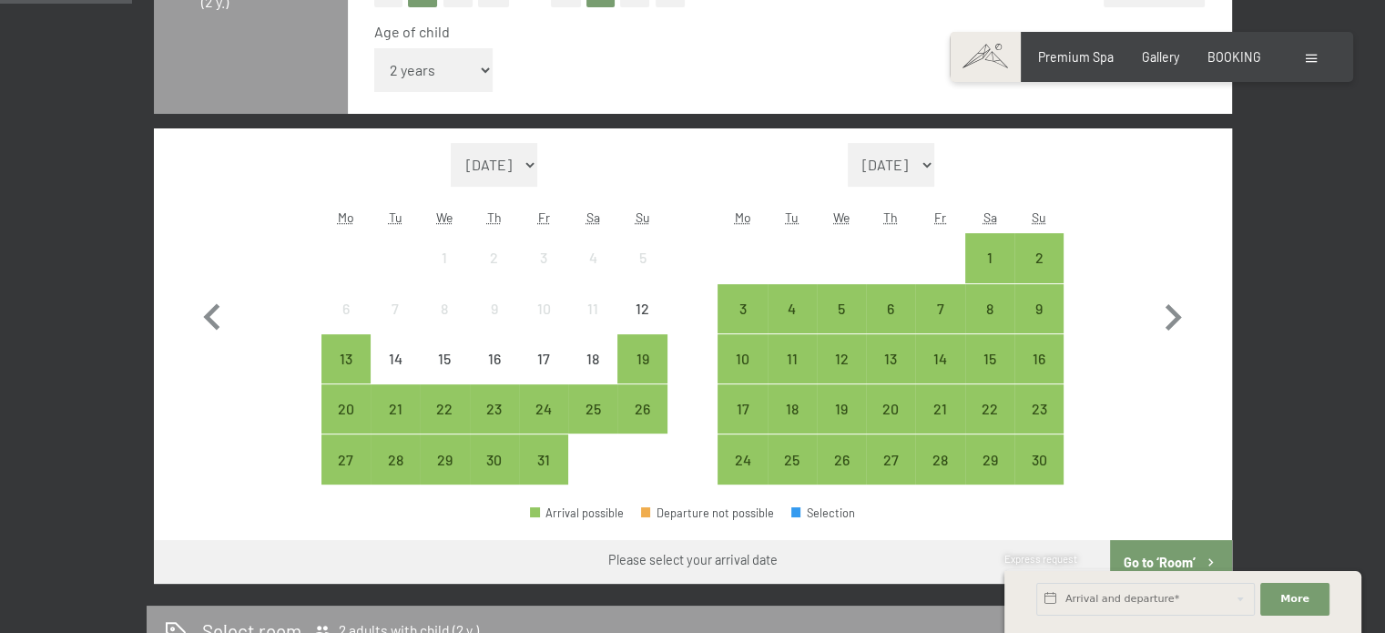
scroll to position [595, 0]
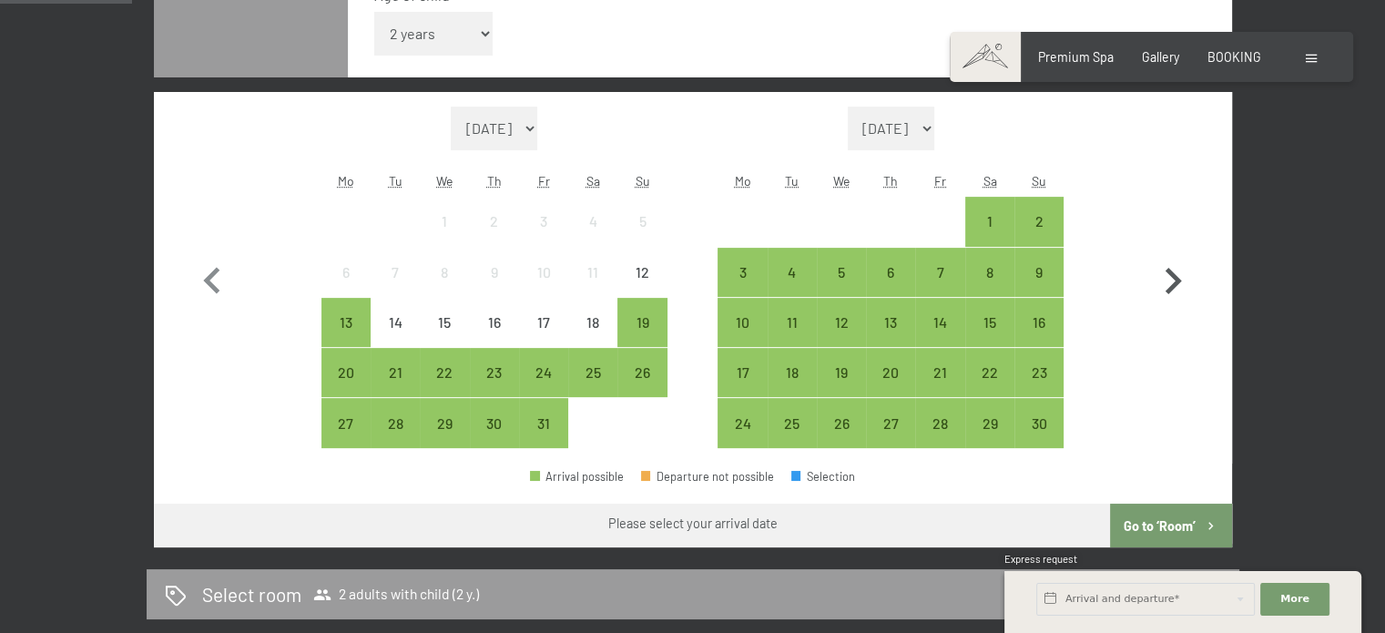
click at [1178, 280] on icon "button" at bounding box center [1173, 281] width 16 height 26
select select "[DATE]"
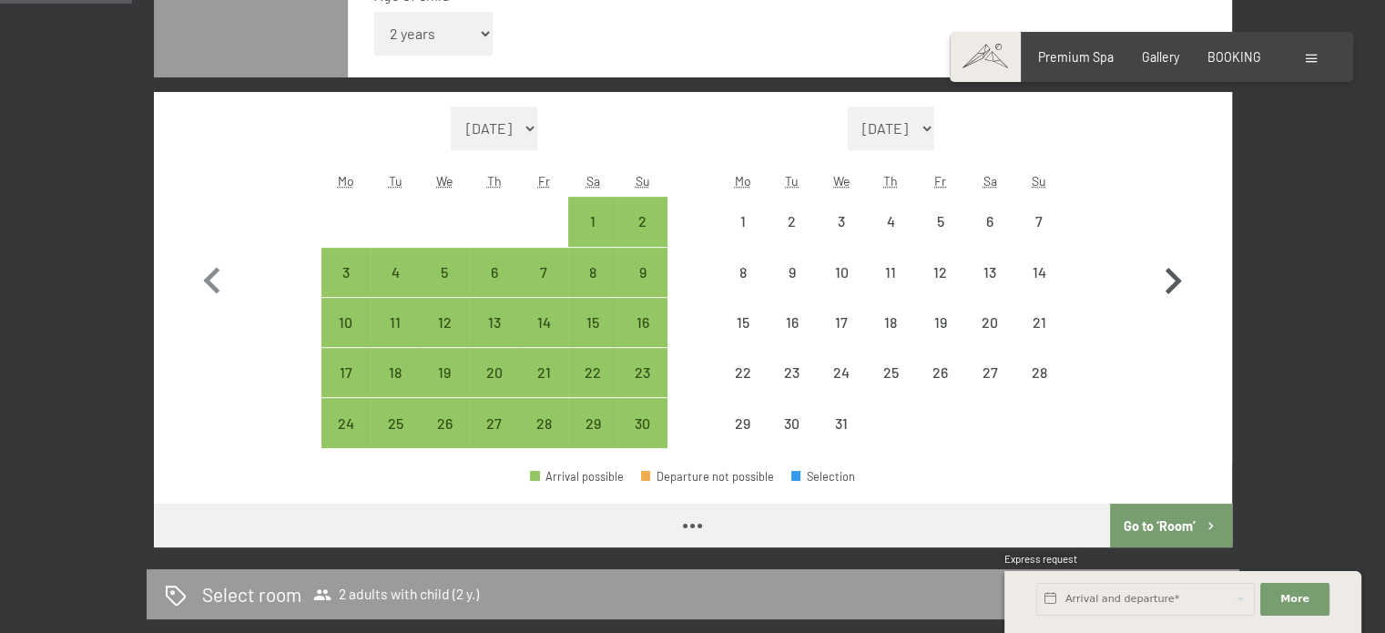
click at [1178, 280] on icon "button" at bounding box center [1173, 281] width 16 height 26
select select "[DATE]"
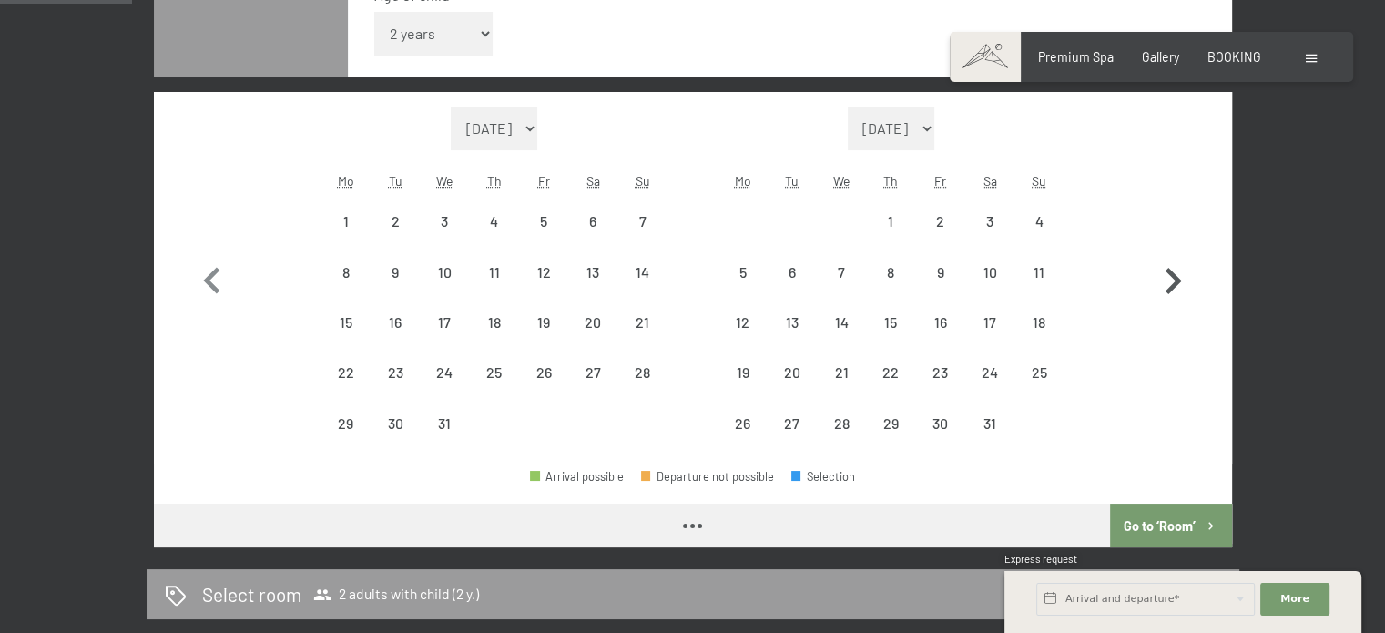
select select "[DATE]"
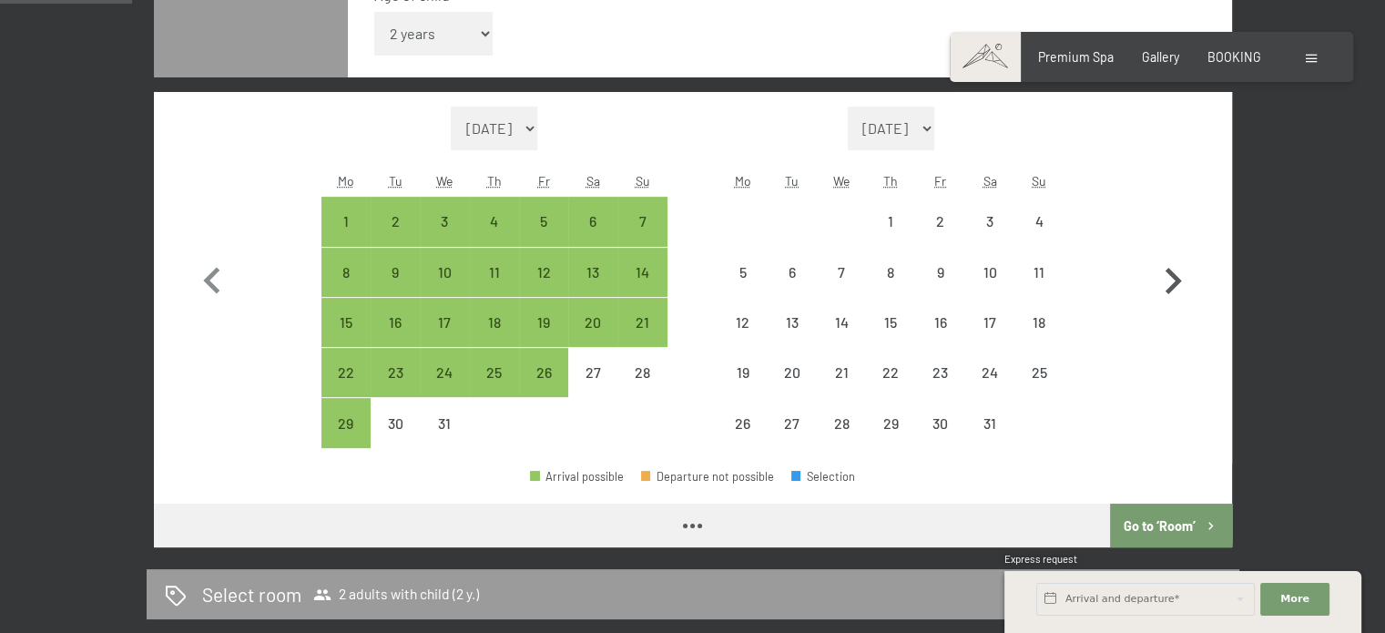
select select "[DATE]"
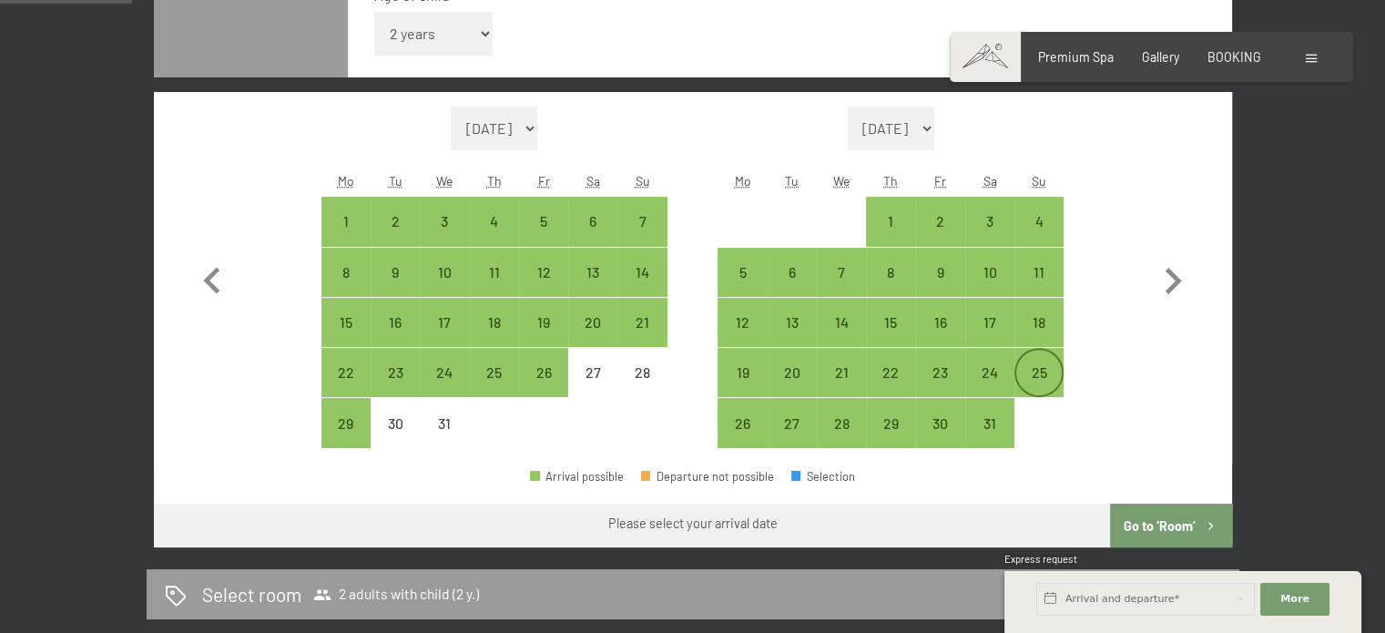
click at [1042, 371] on div "25" at bounding box center [1039, 388] width 46 height 46
select select "[DATE]"
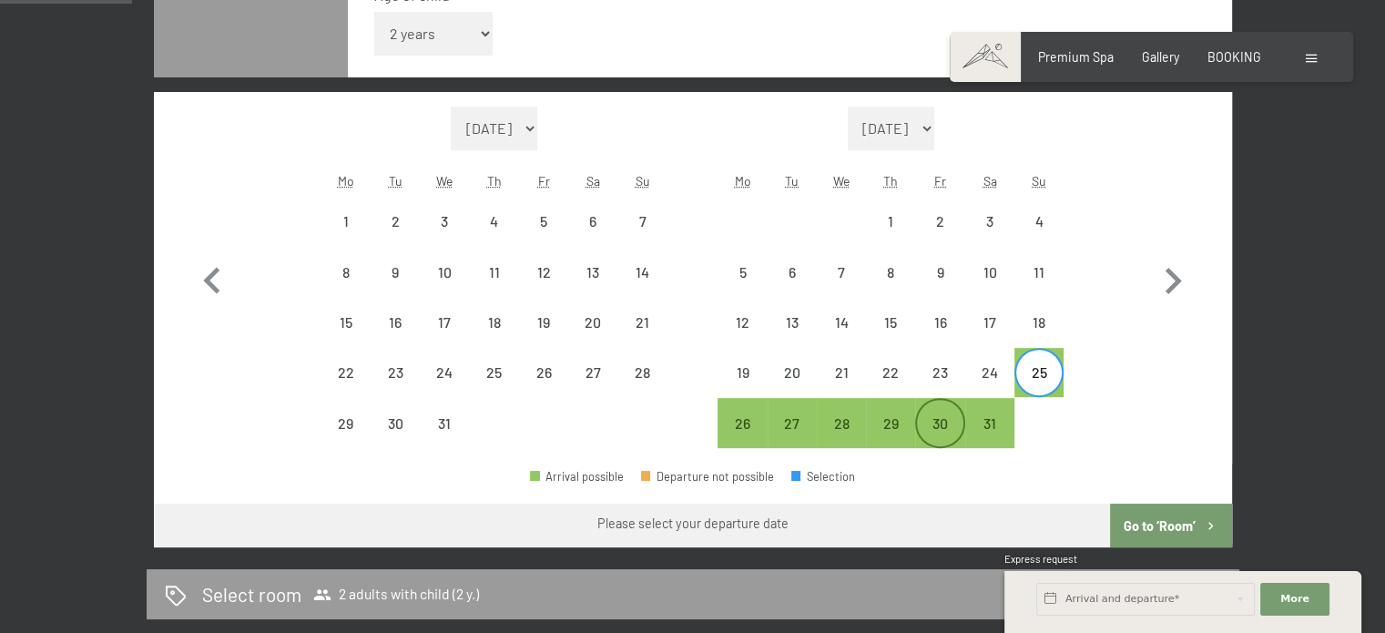
click at [935, 432] on div "30" at bounding box center [940, 439] width 46 height 46
select select "[DATE]"
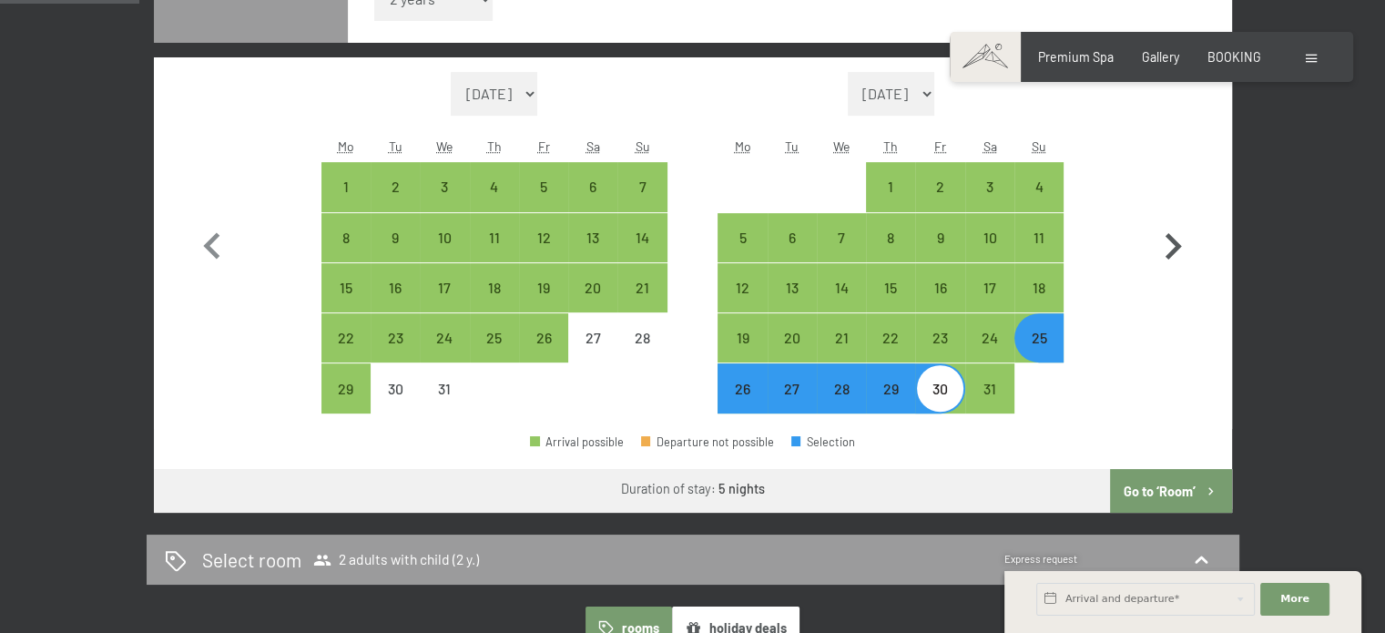
scroll to position [635, 0]
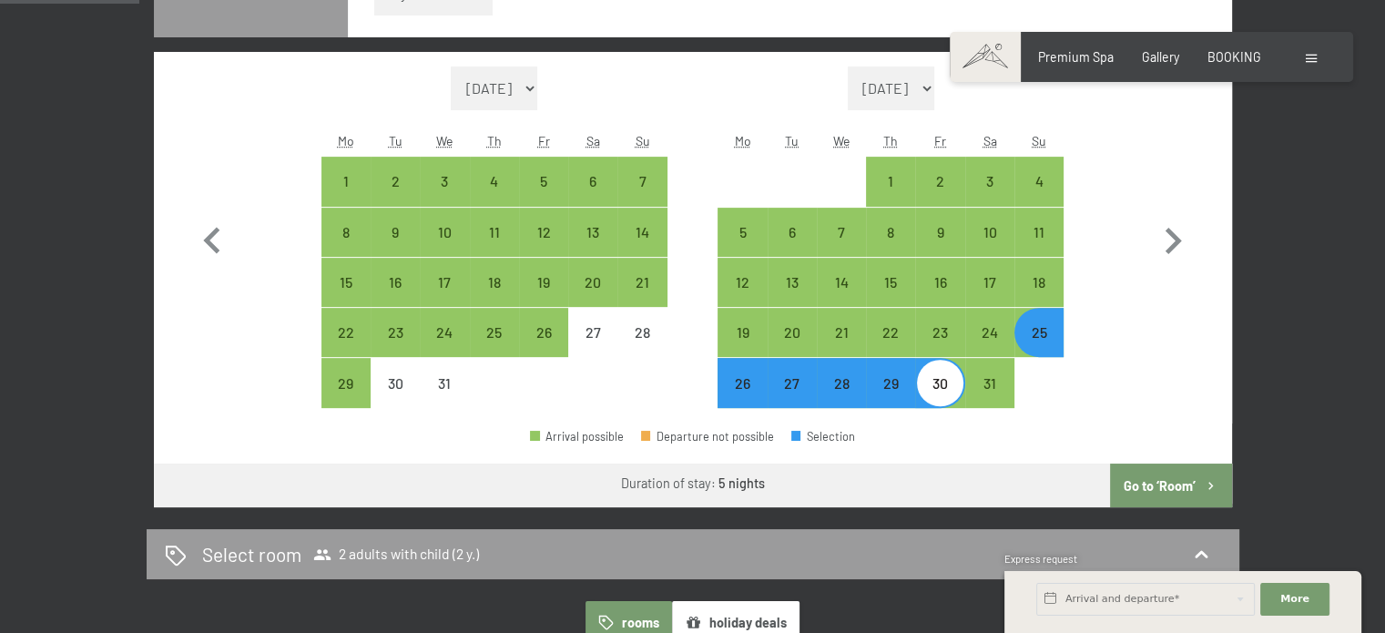
click at [1159, 481] on button "Go to ‘Room’" at bounding box center [1170, 485] width 121 height 44
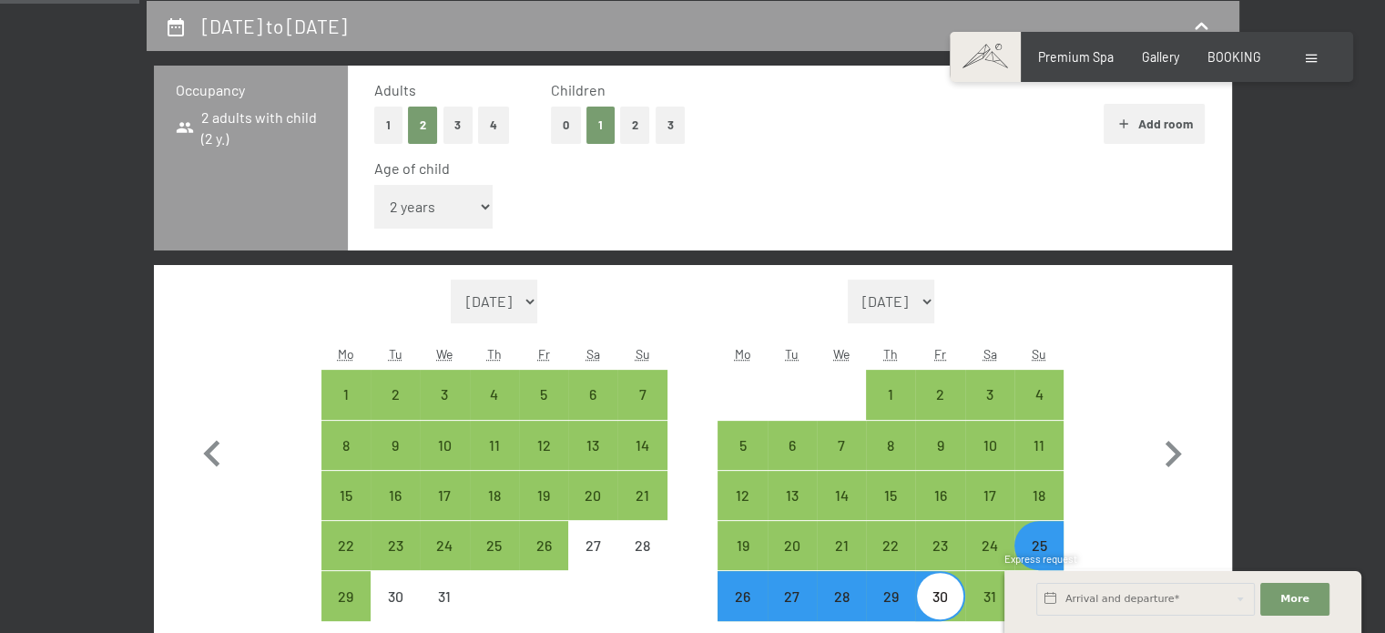
select select "[DATE]"
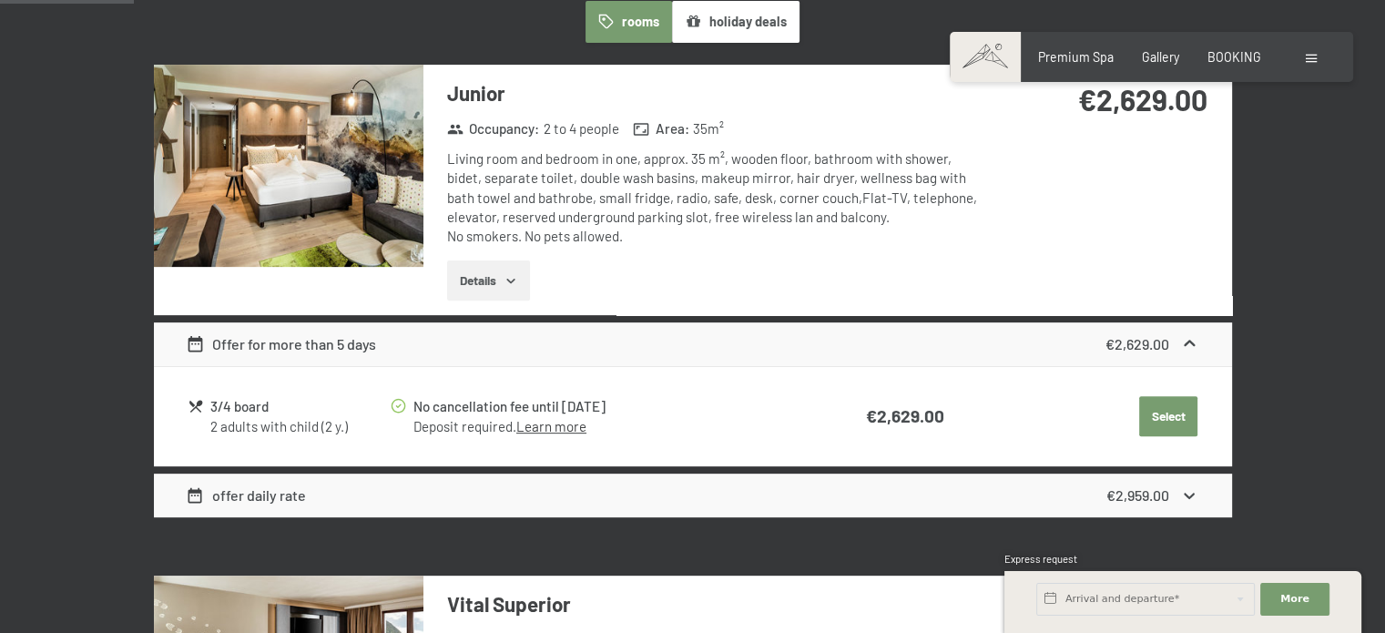
scroll to position [569, 0]
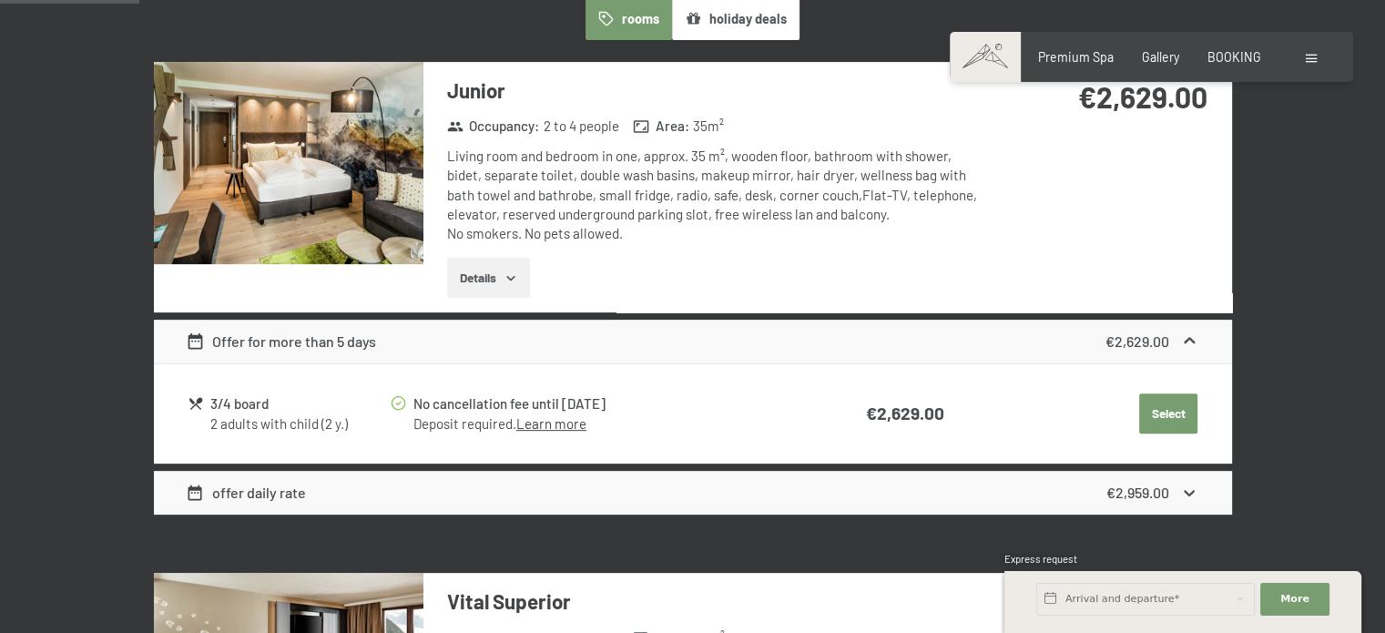
click at [565, 418] on link "Learn more" at bounding box center [551, 423] width 70 height 16
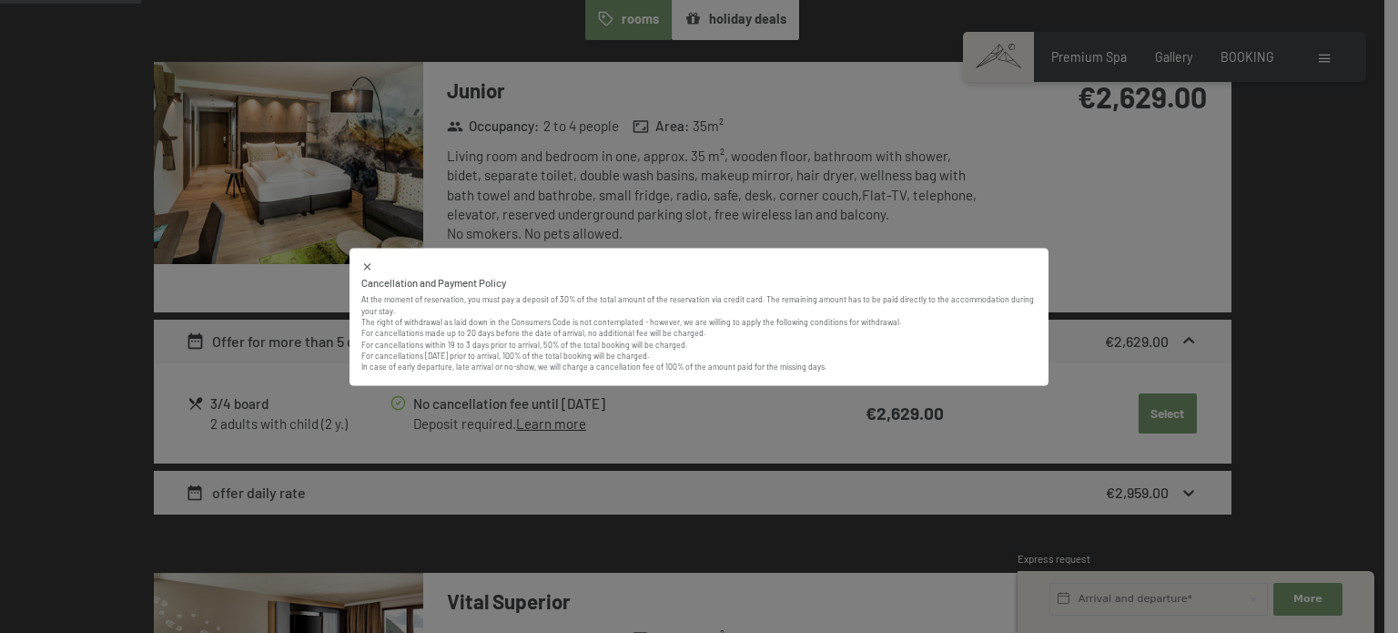
click at [365, 265] on icon at bounding box center [367, 266] width 6 height 6
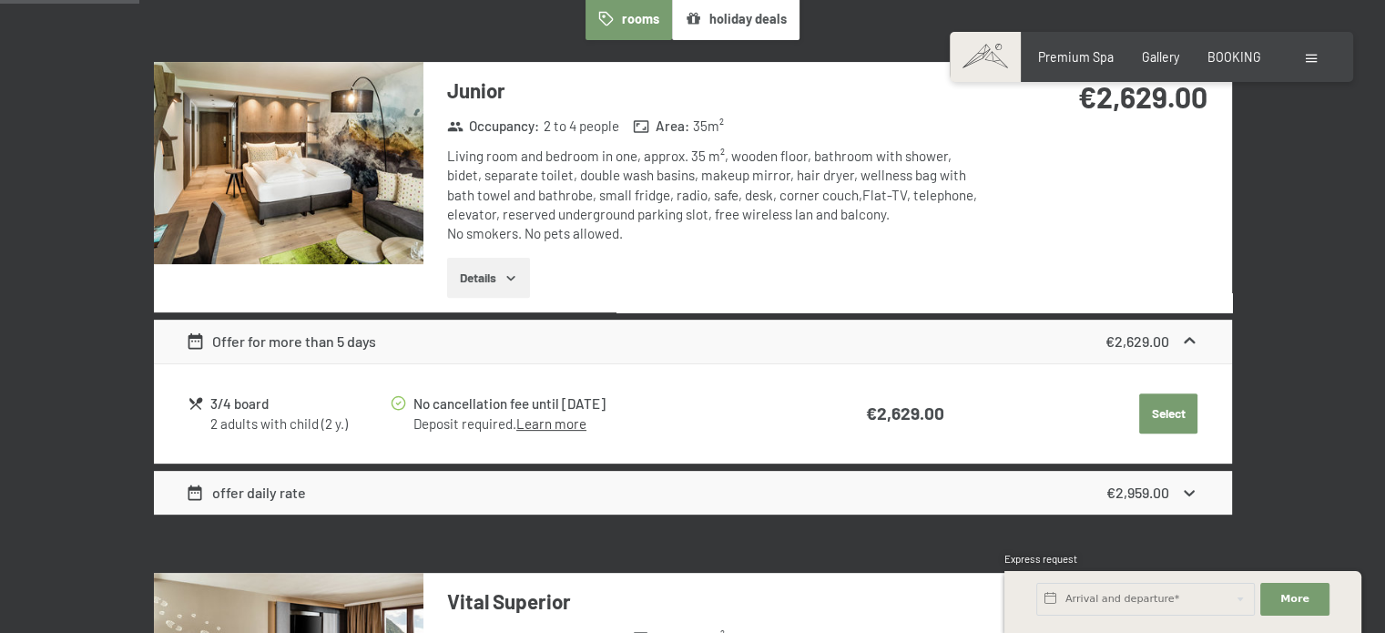
click at [1189, 486] on icon at bounding box center [1189, 492] width 19 height 19
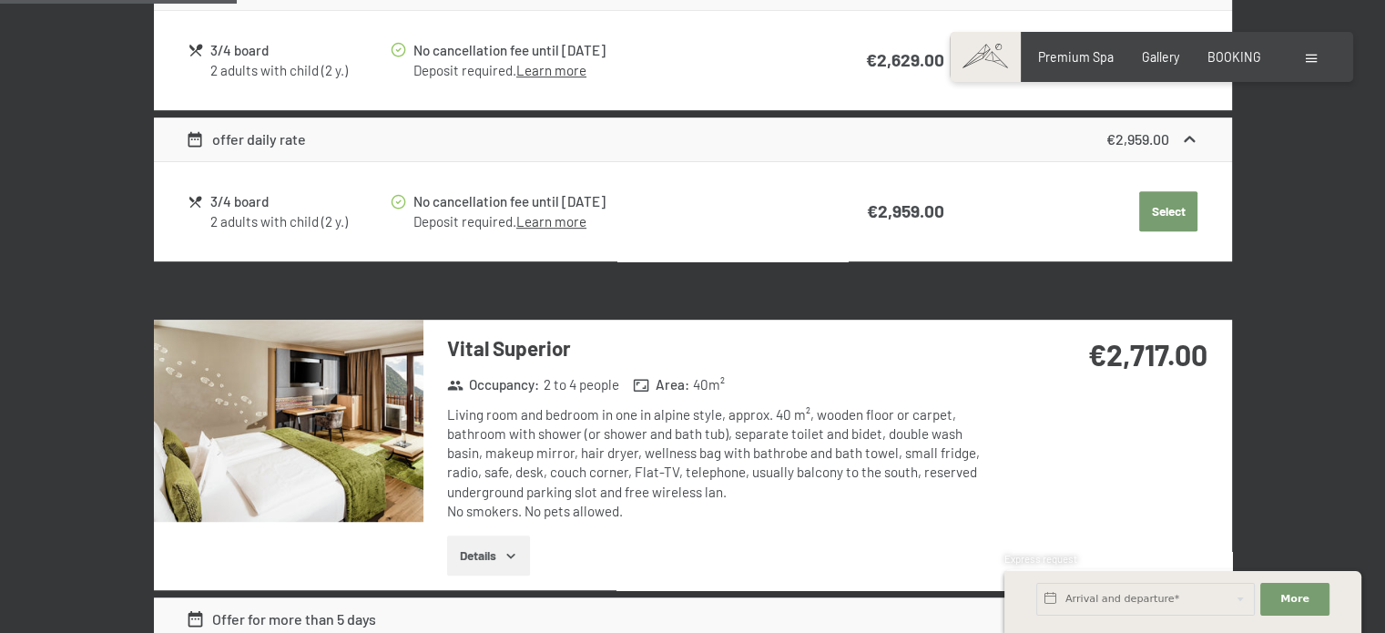
scroll to position [987, 0]
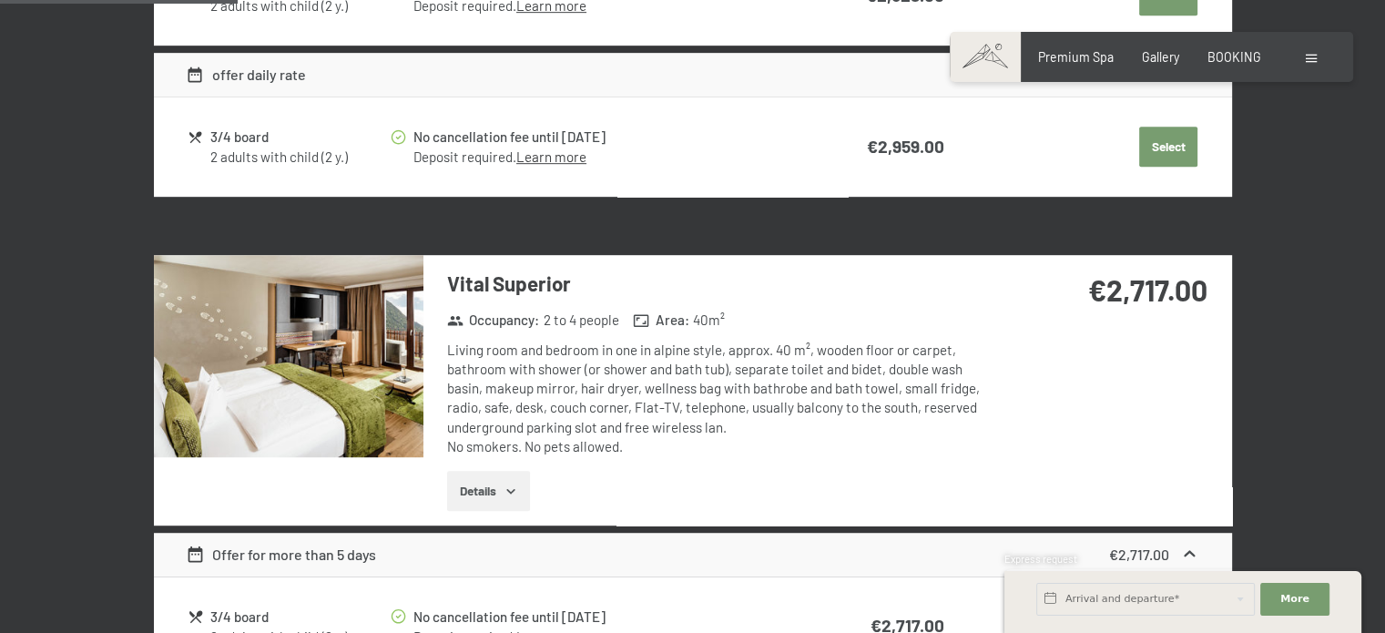
click at [513, 498] on button "Details" at bounding box center [488, 491] width 83 height 40
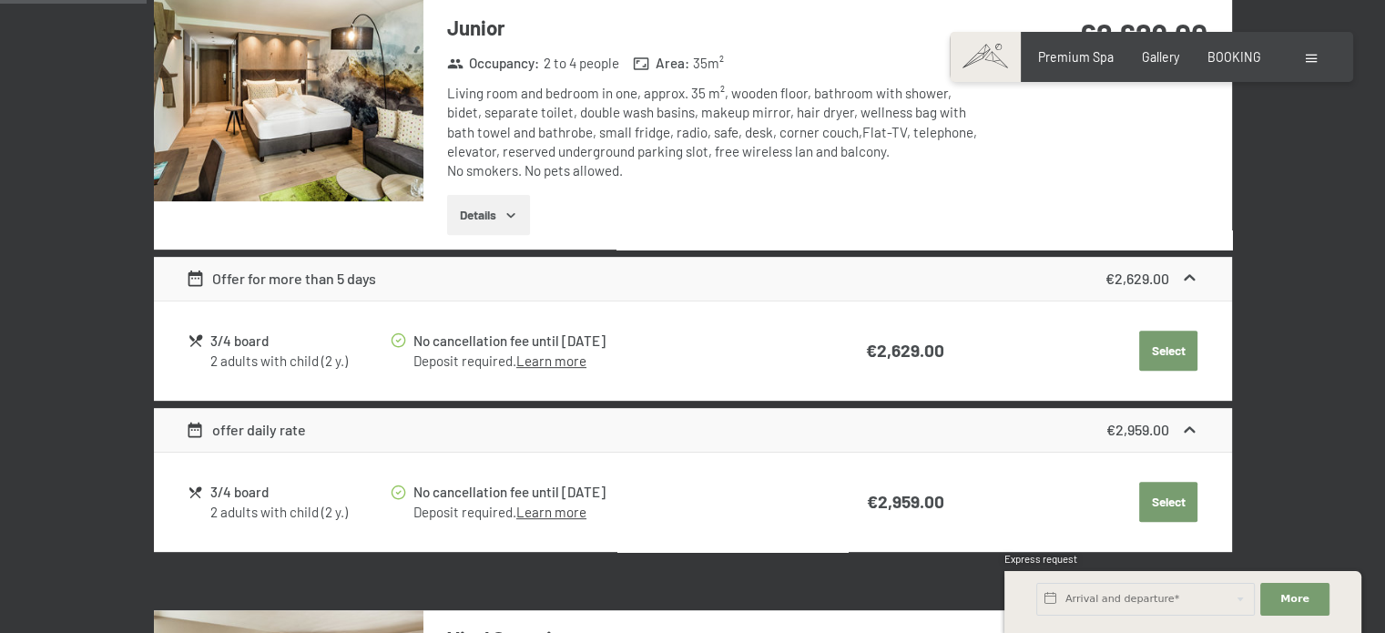
scroll to position [630, 0]
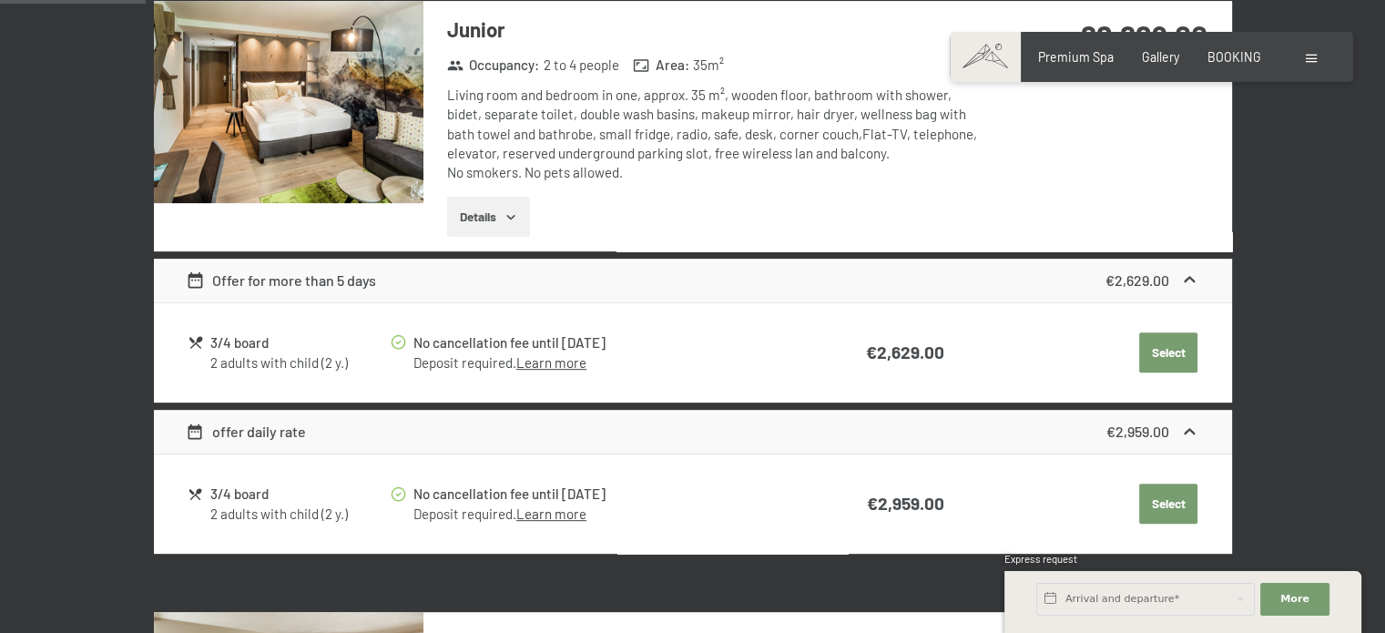
click at [500, 207] on button "Details" at bounding box center [488, 217] width 83 height 40
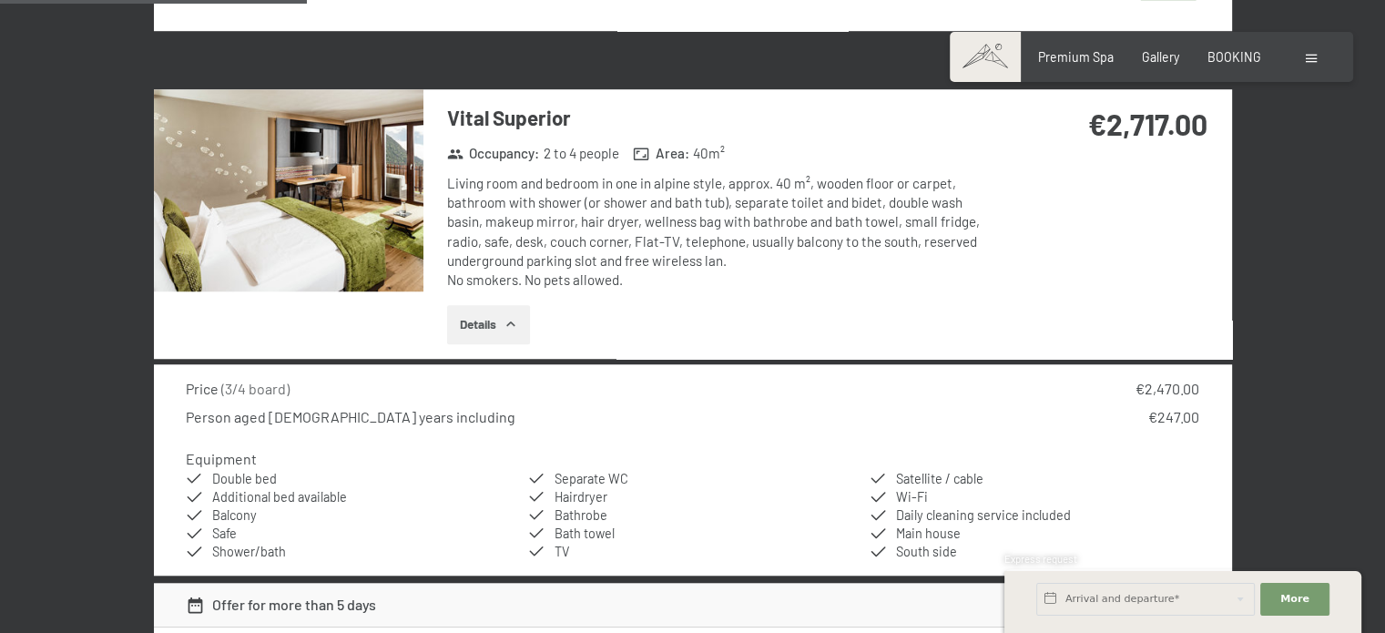
scroll to position [1371, 0]
click at [302, 188] on img at bounding box center [288, 189] width 269 height 202
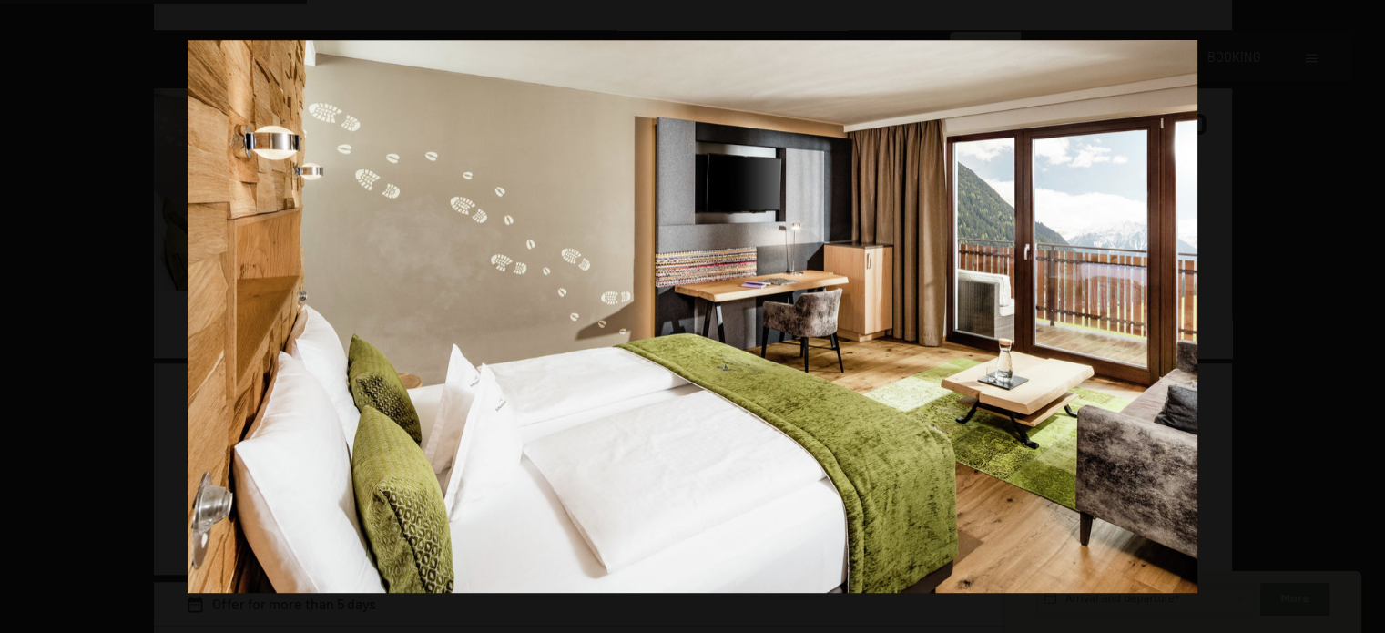
click at [1362, 310] on button "button" at bounding box center [1353, 316] width 64 height 91
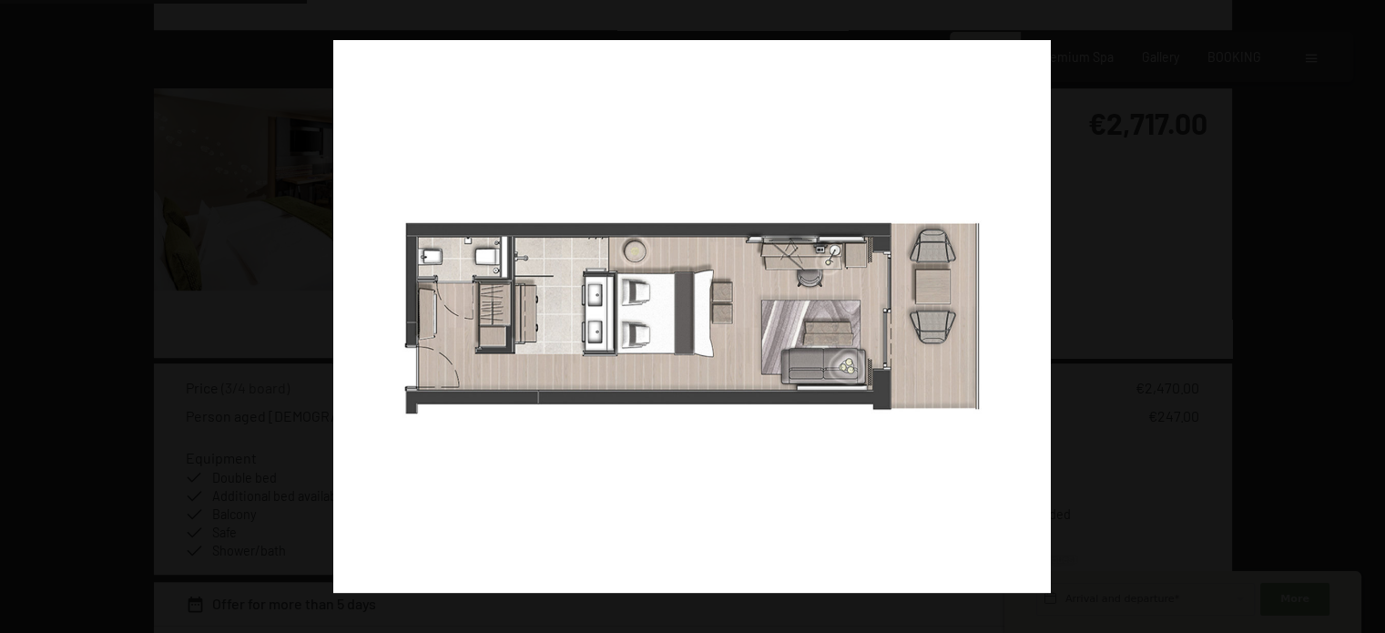
click at [1362, 310] on button "button" at bounding box center [1353, 316] width 64 height 91
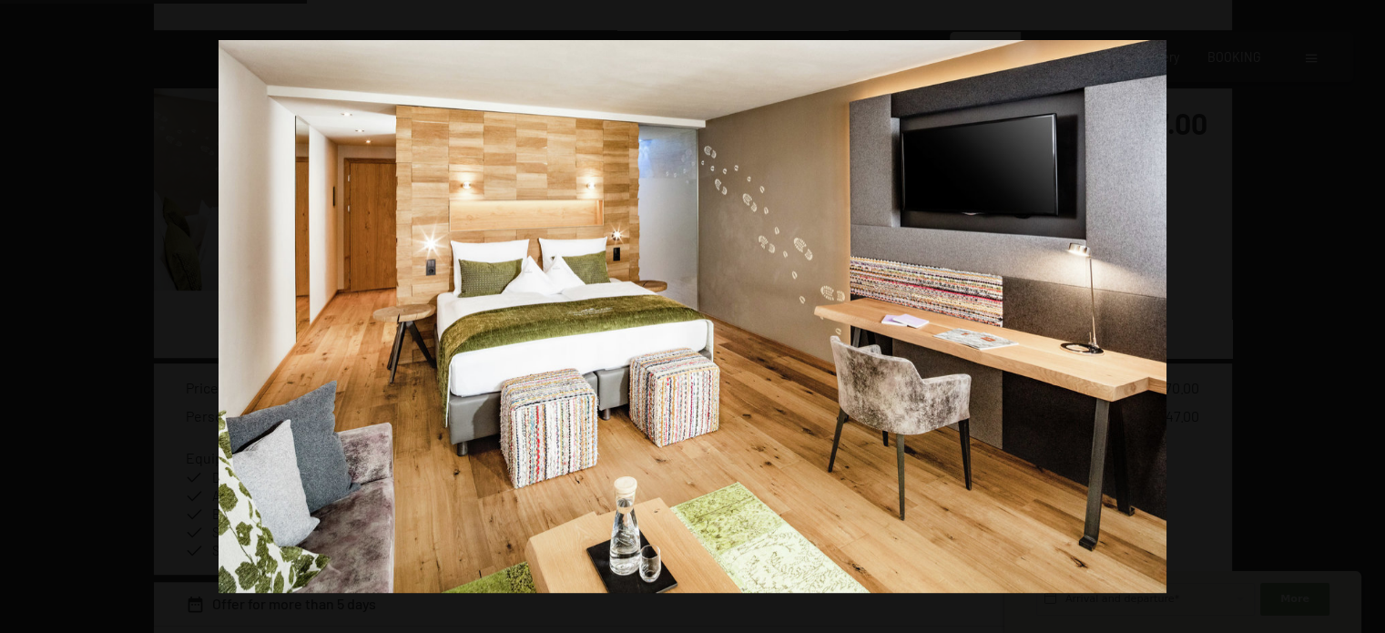
click at [1362, 310] on button "button" at bounding box center [1353, 316] width 64 height 91
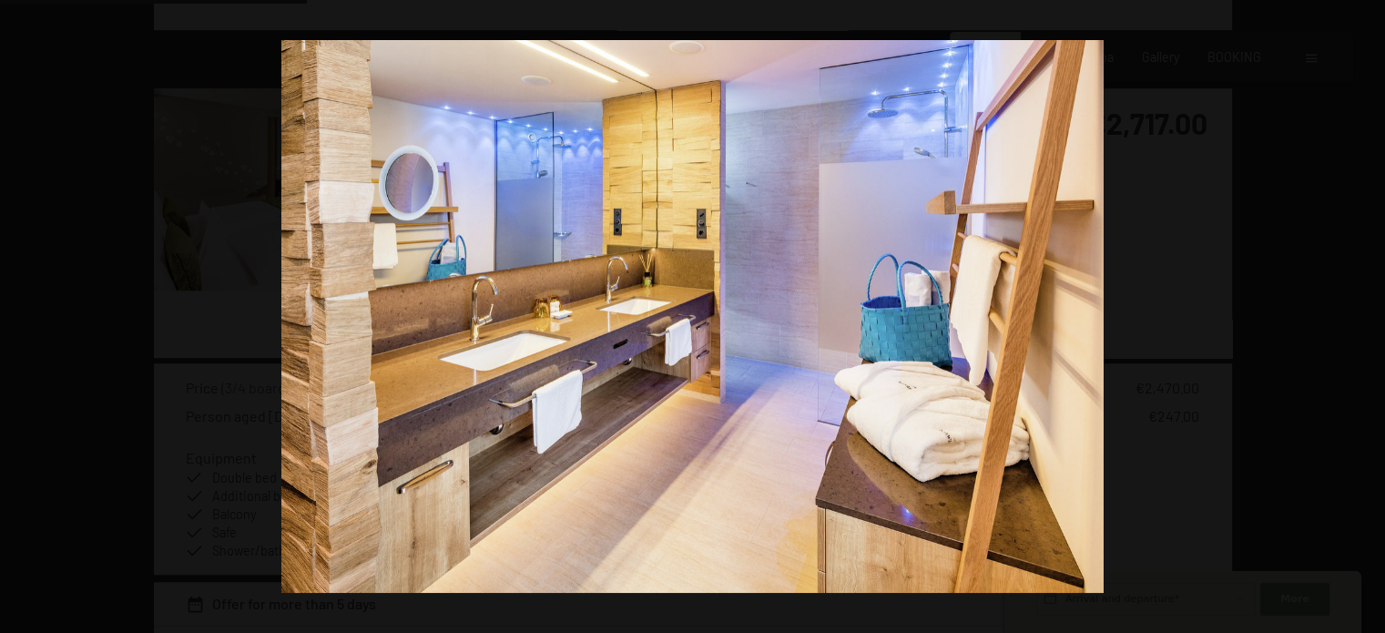
click at [1362, 310] on button "button" at bounding box center [1353, 316] width 64 height 91
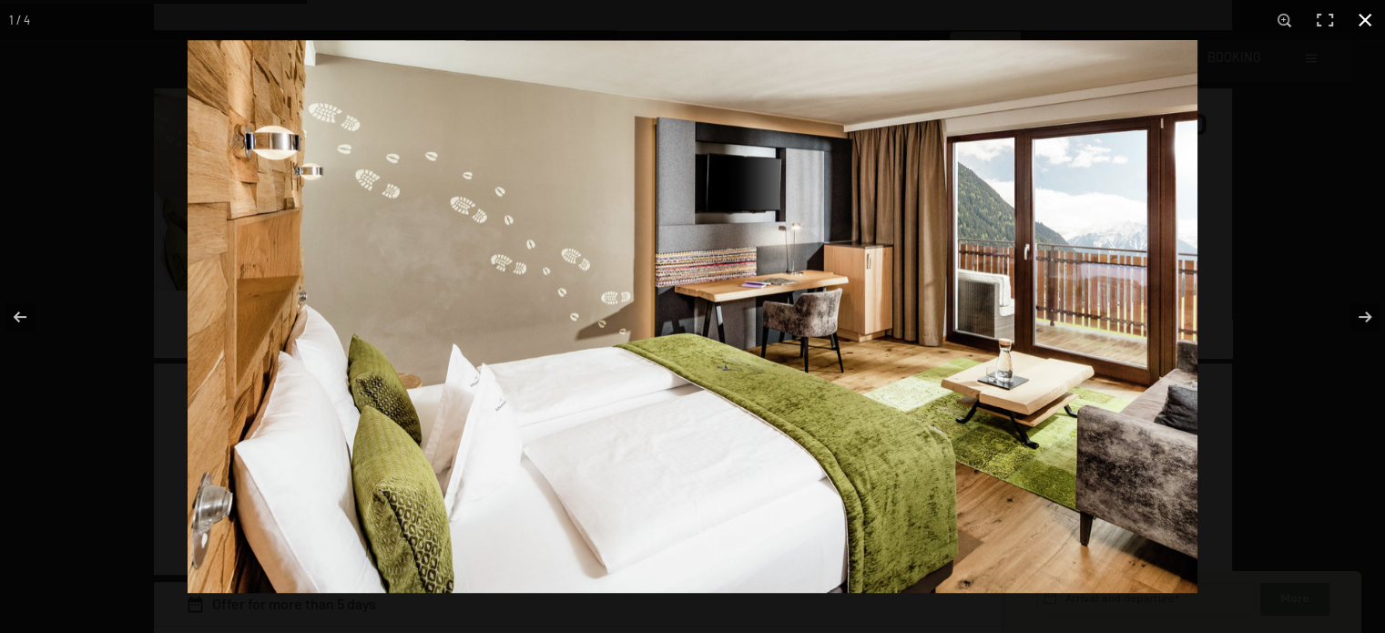
click at [1300, 84] on div at bounding box center [880, 356] width 1385 height 633
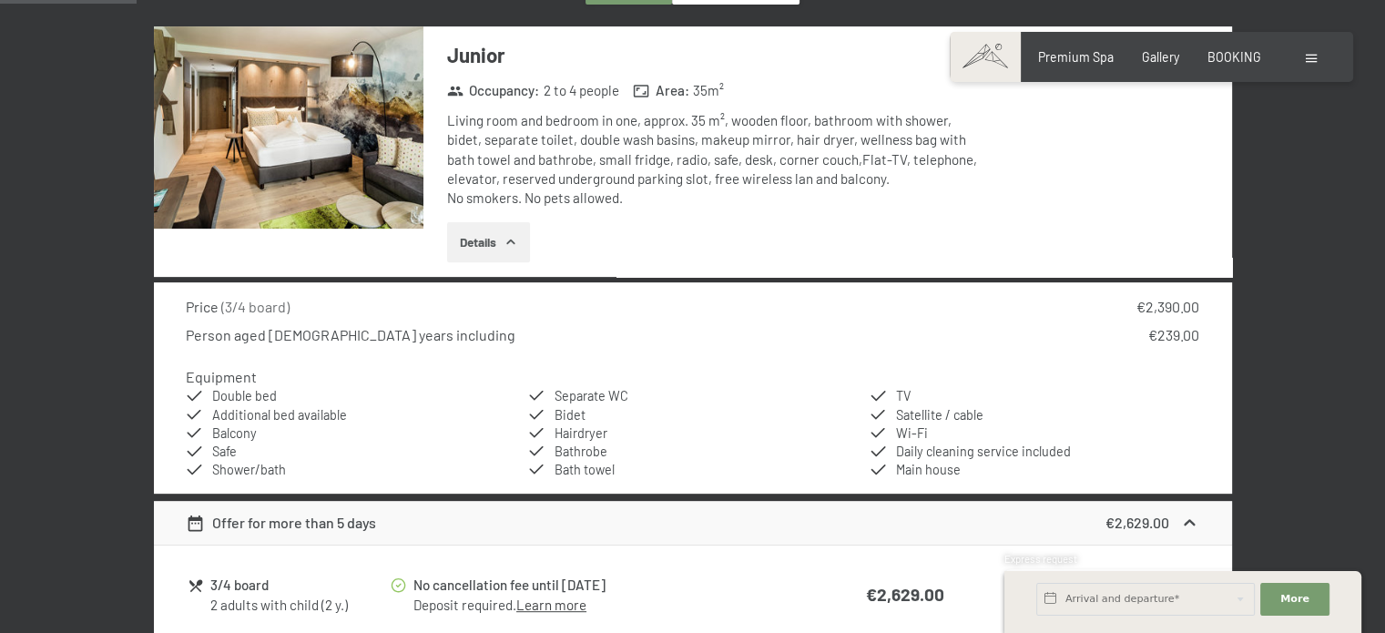
scroll to position [601, 0]
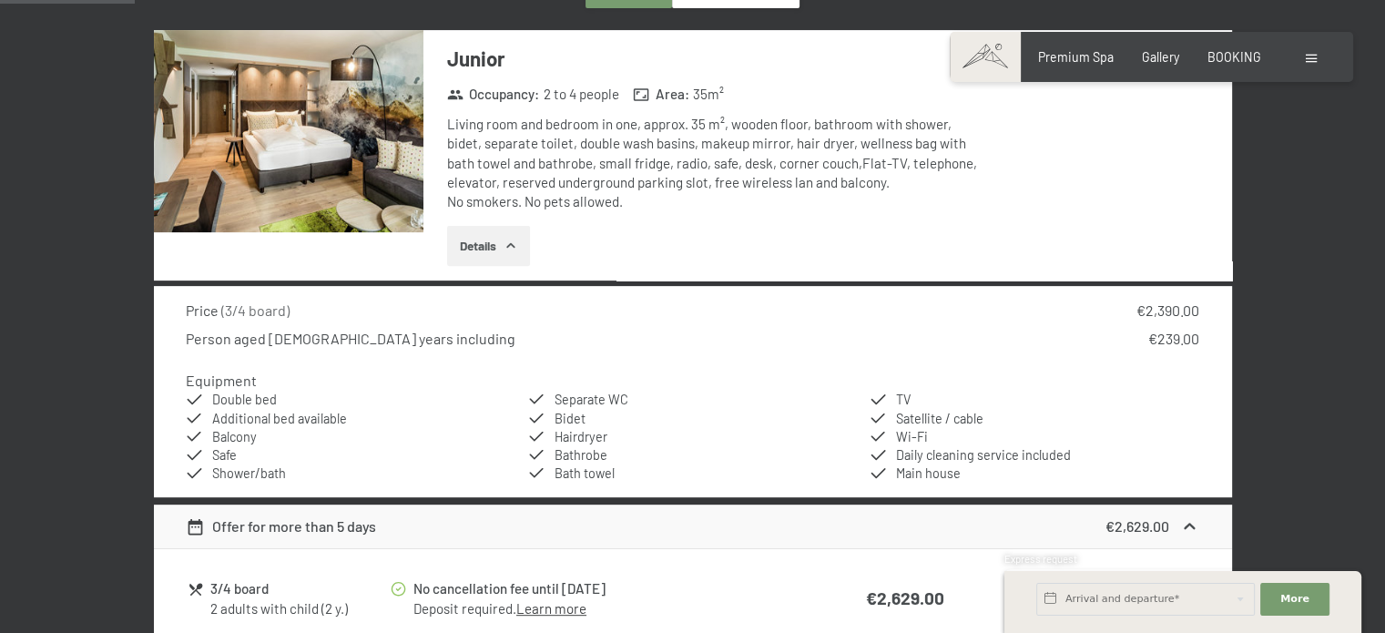
click at [310, 148] on img at bounding box center [288, 131] width 269 height 202
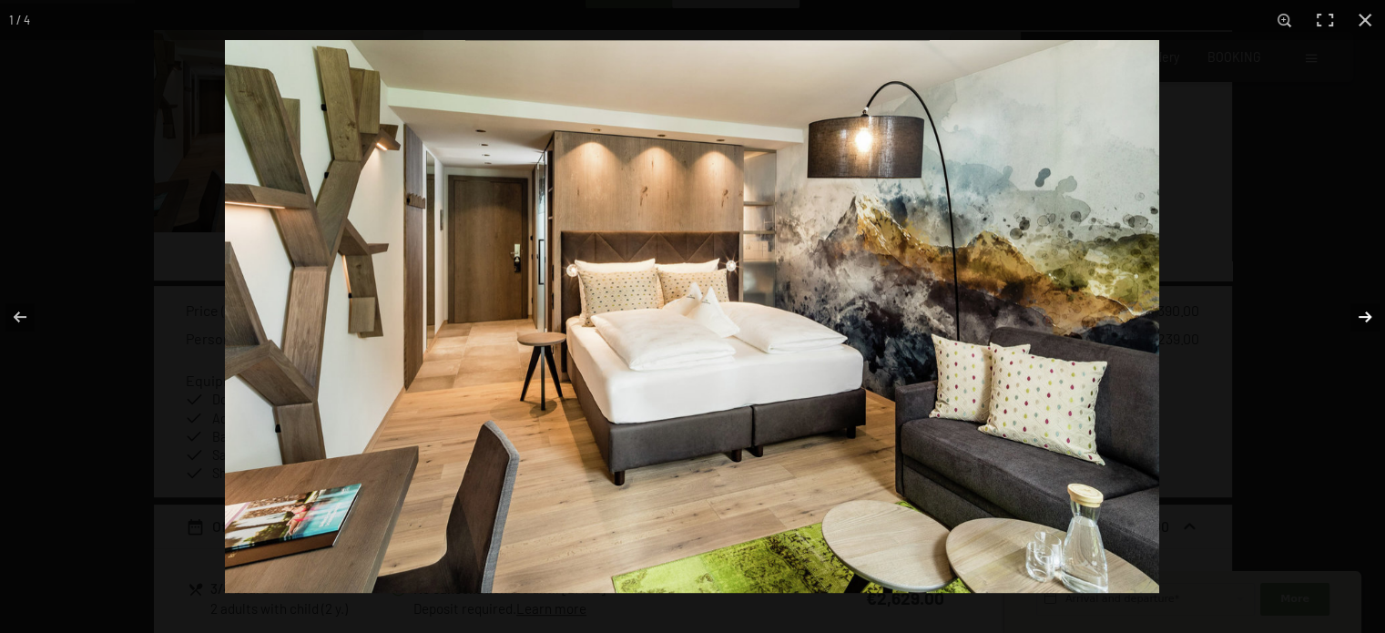
click at [1365, 312] on button "button" at bounding box center [1353, 316] width 64 height 91
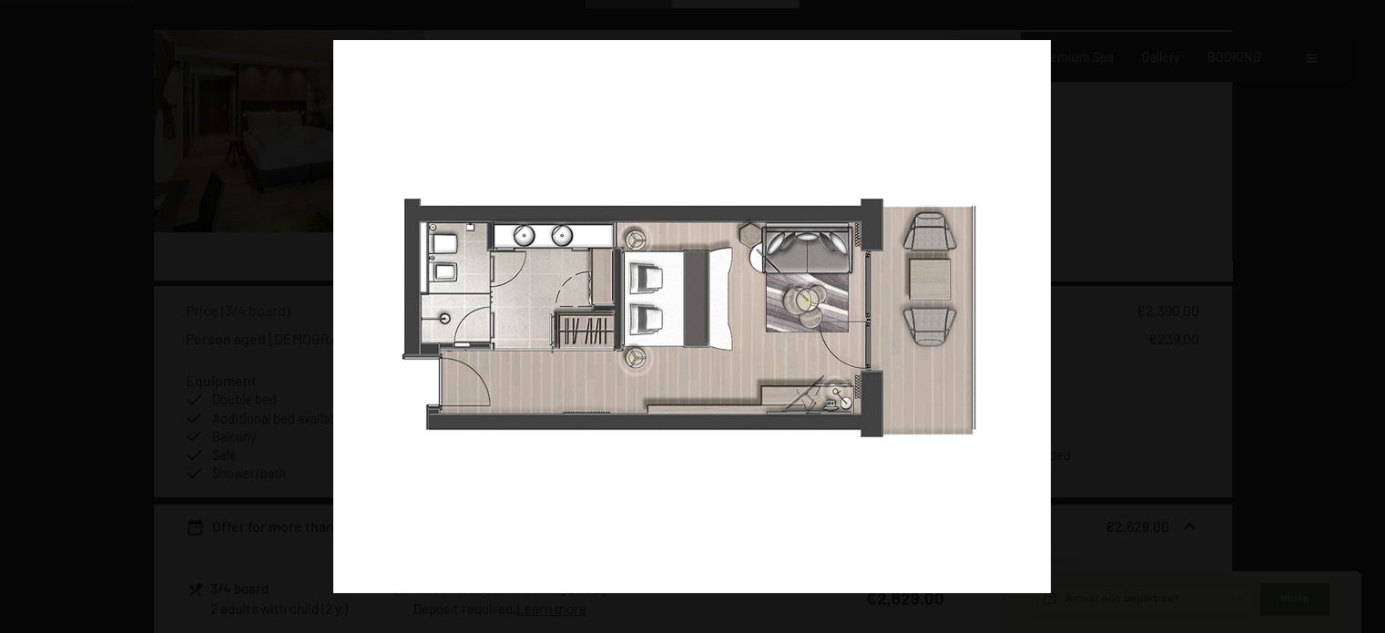
click at [1365, 312] on button "button" at bounding box center [1353, 316] width 64 height 91
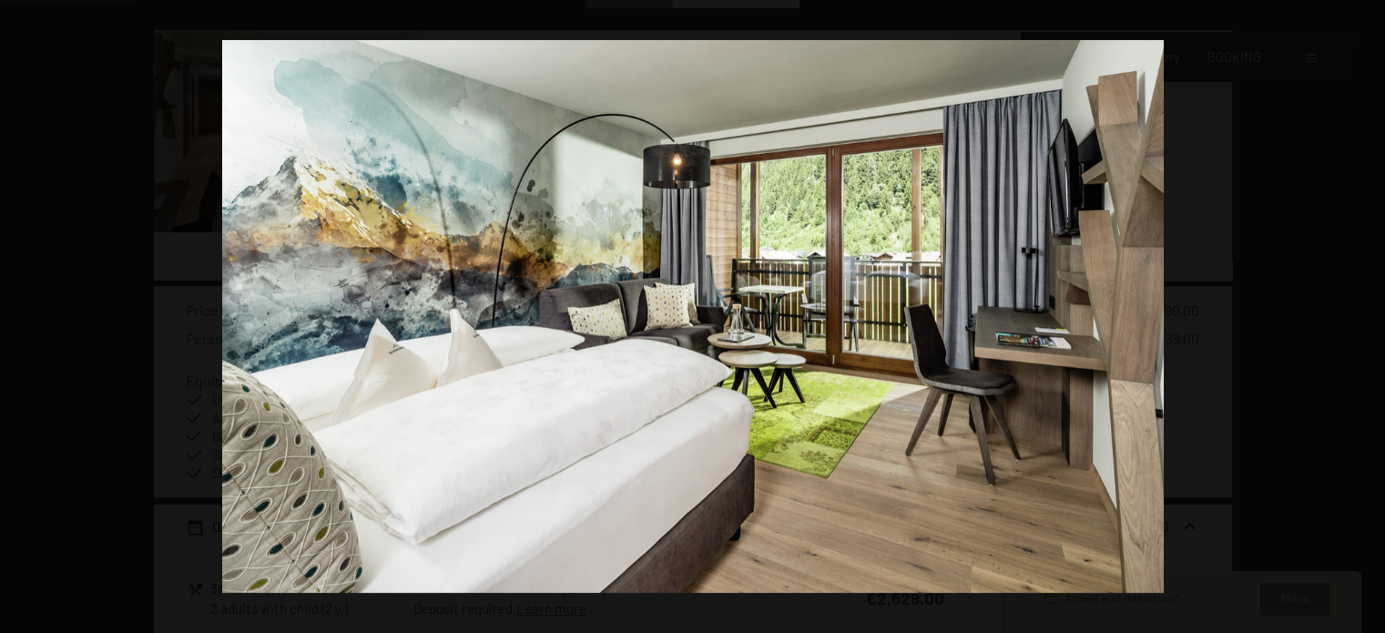
click at [1365, 312] on button "button" at bounding box center [1353, 316] width 64 height 91
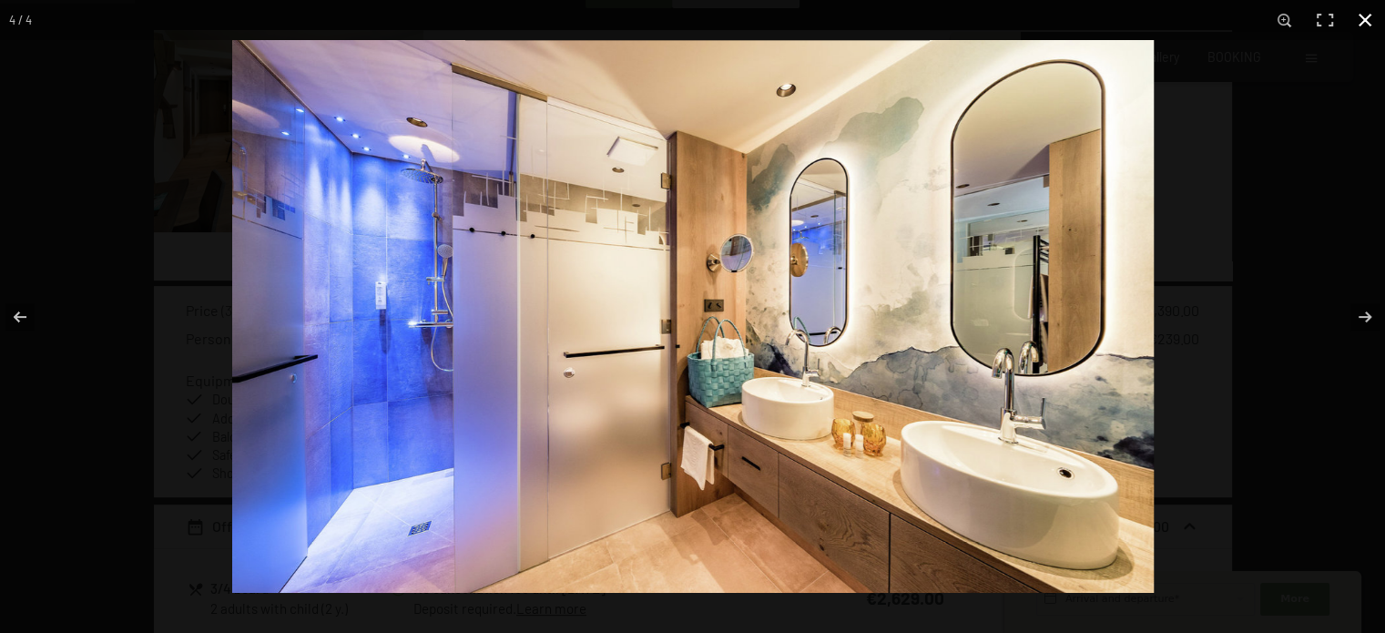
click at [1284, 127] on div at bounding box center [924, 356] width 1385 height 633
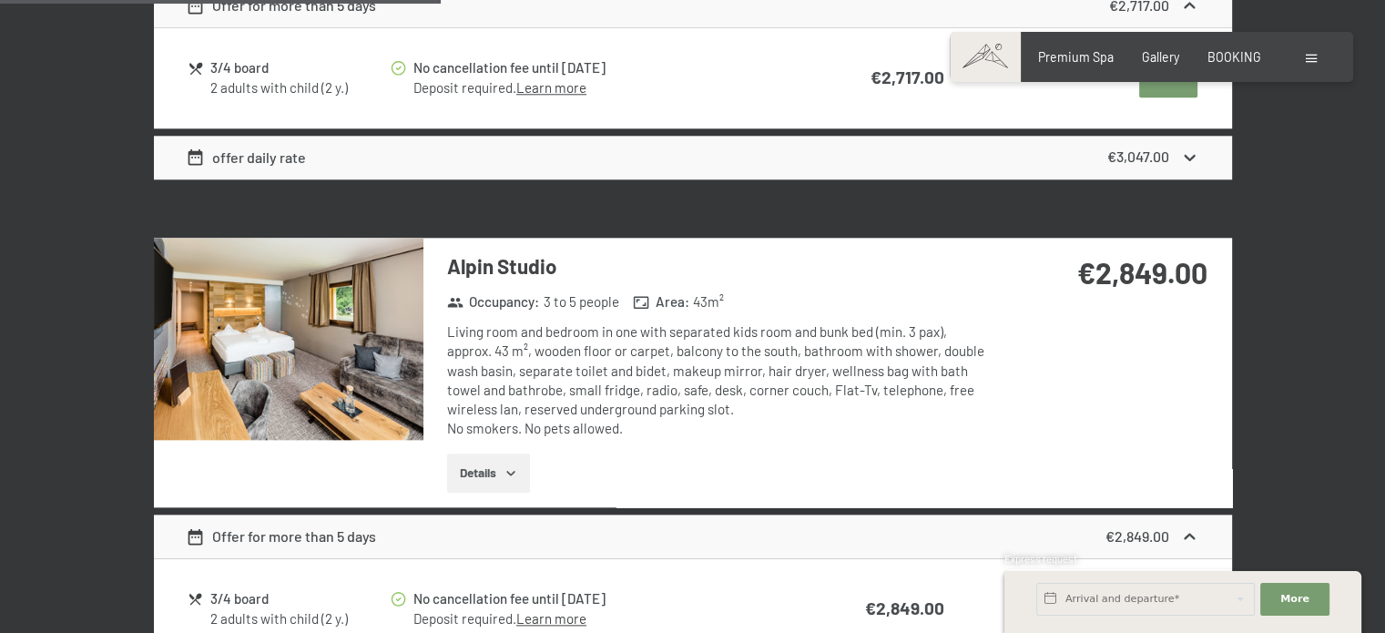
scroll to position [1968, 0]
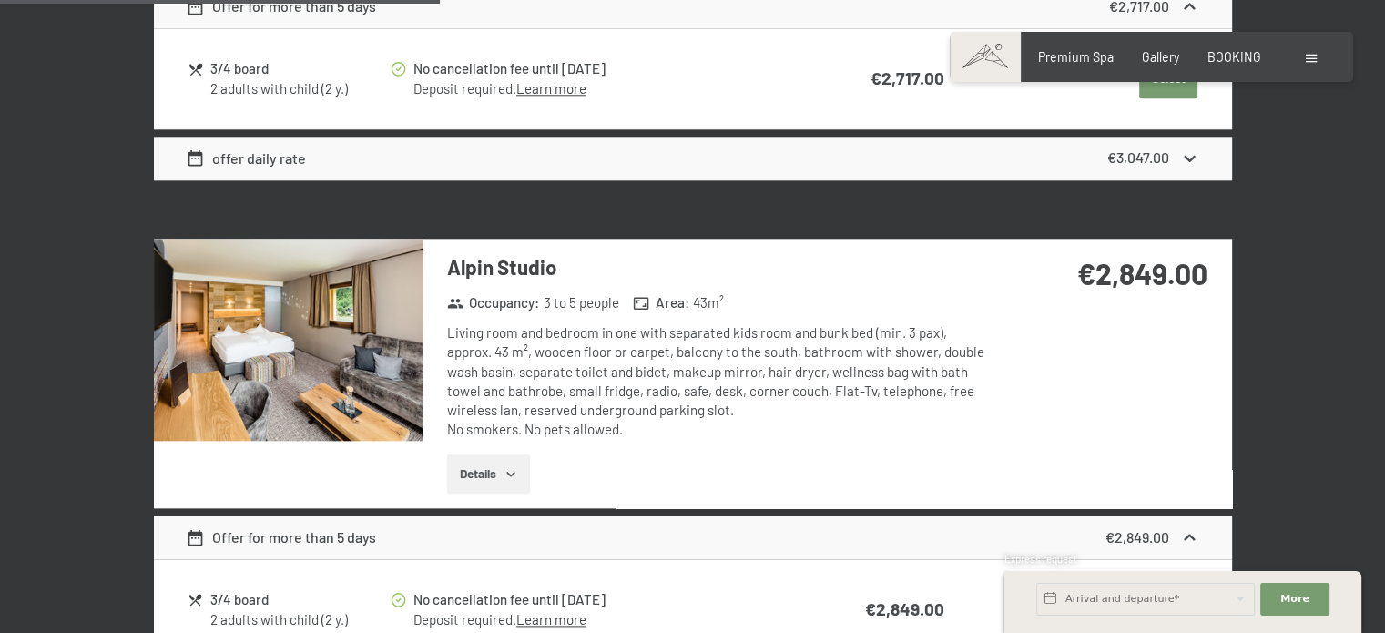
click at [1103, 256] on strong "€2,849.00" at bounding box center [1142, 273] width 130 height 35
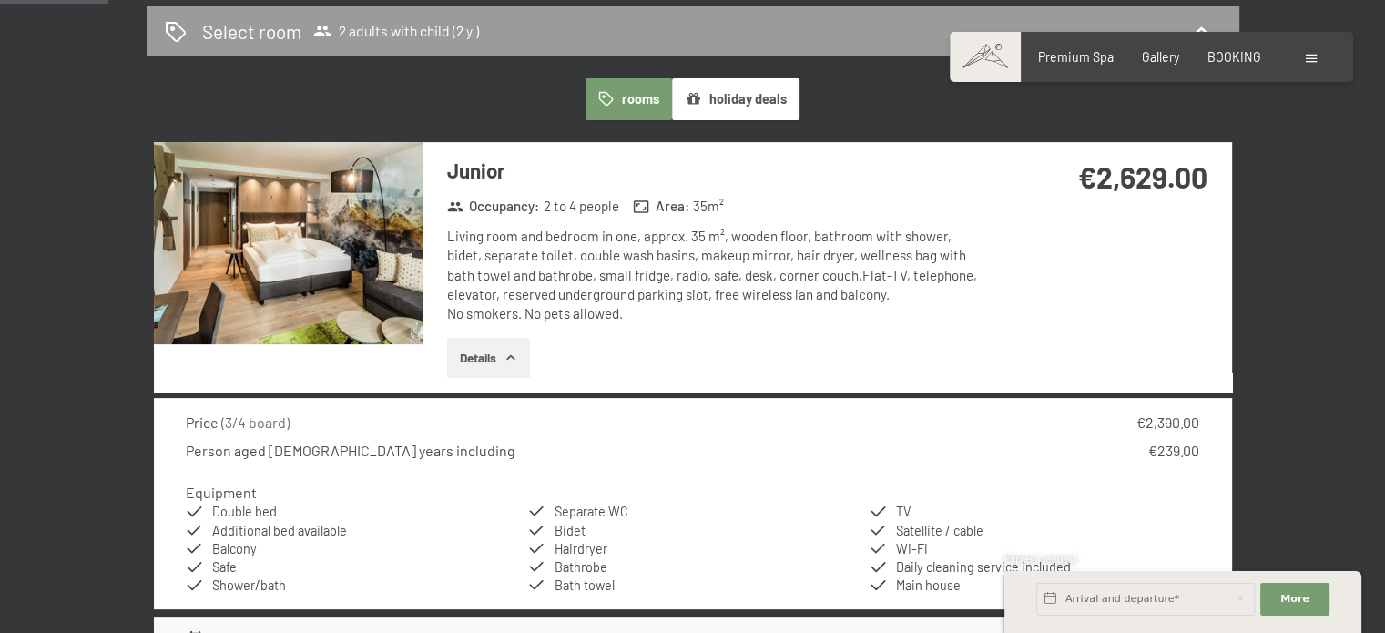
scroll to position [490, 0]
